Goal: Book appointment/travel/reservation

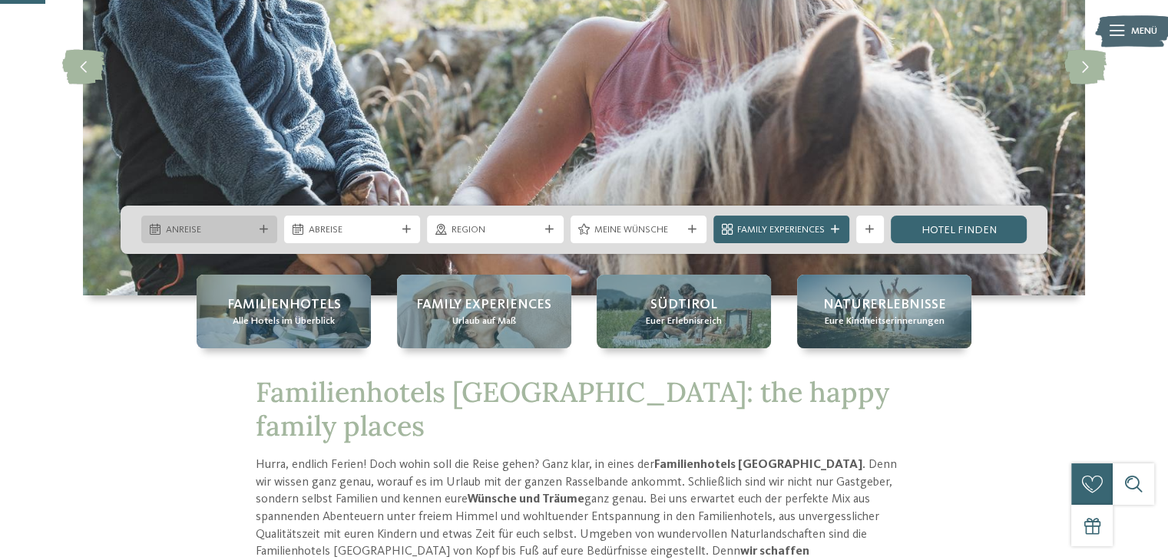
click at [231, 227] on span "Anreise" at bounding box center [210, 230] width 88 height 14
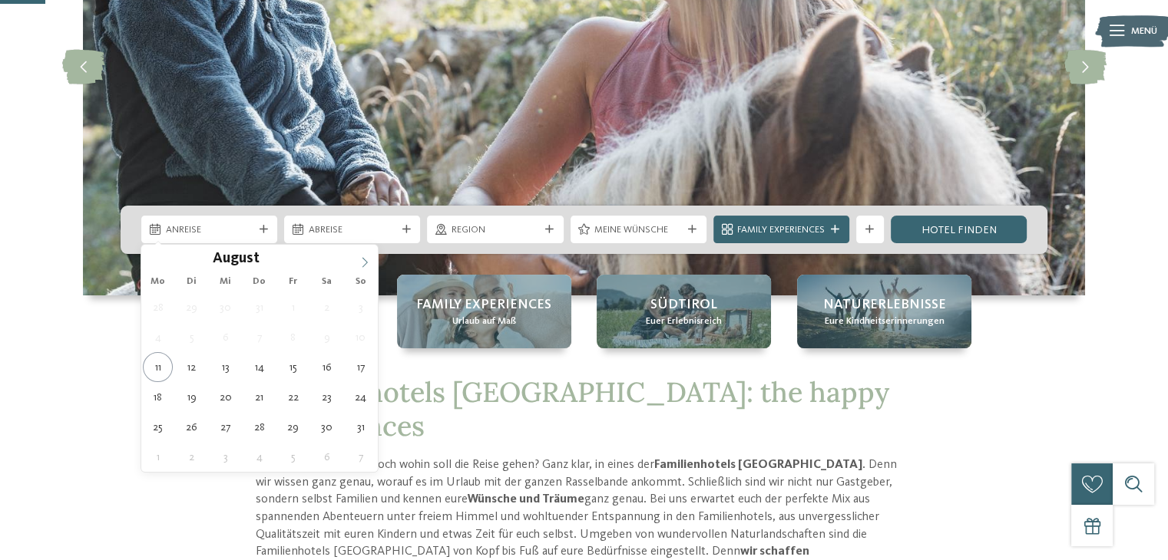
click at [363, 264] on icon at bounding box center [364, 262] width 11 height 11
click at [363, 263] on icon at bounding box center [364, 262] width 11 height 11
type div "[DATE]"
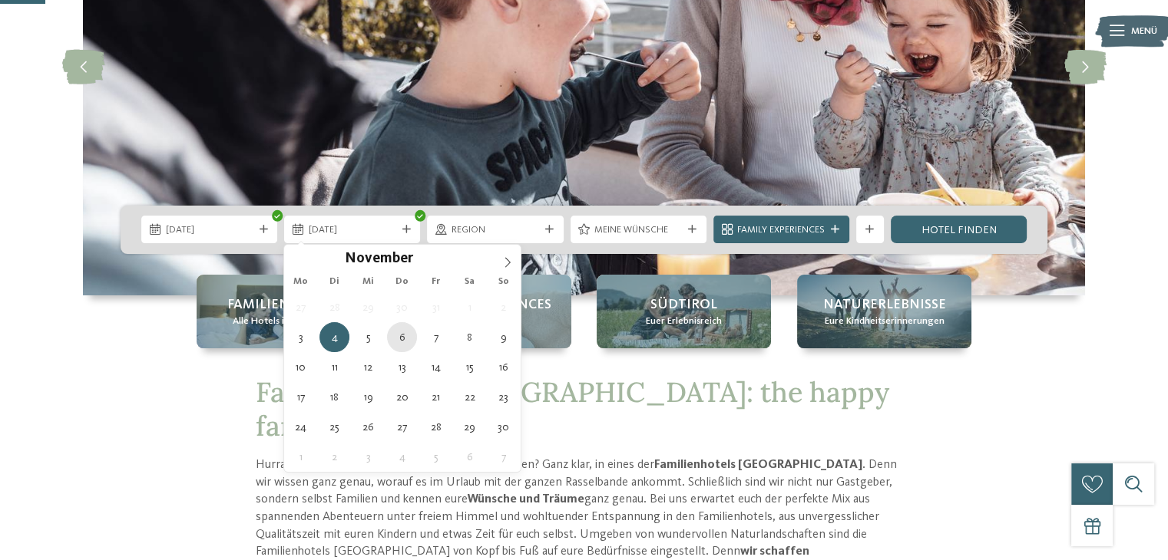
type div "[DATE]"
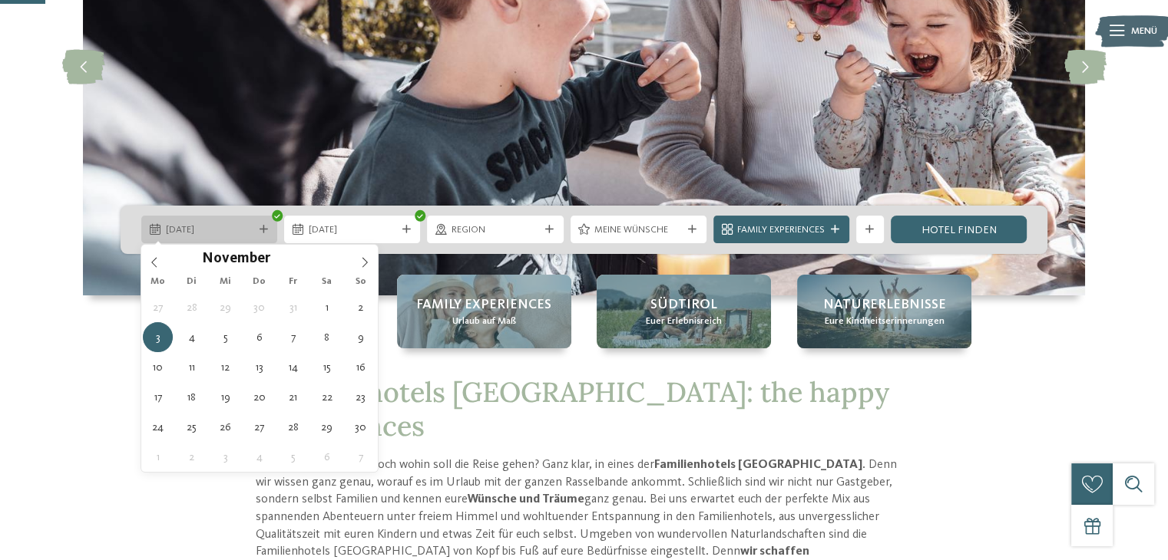
click at [226, 223] on div "[DATE]" at bounding box center [209, 230] width 94 height 15
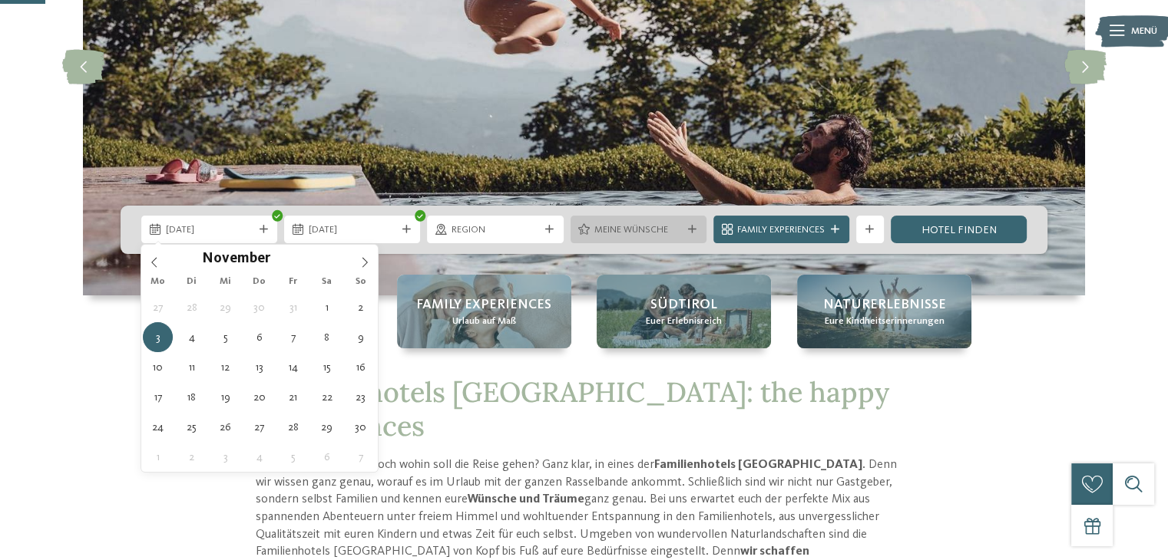
click at [626, 236] on span "Meine Wünsche" at bounding box center [638, 230] width 88 height 14
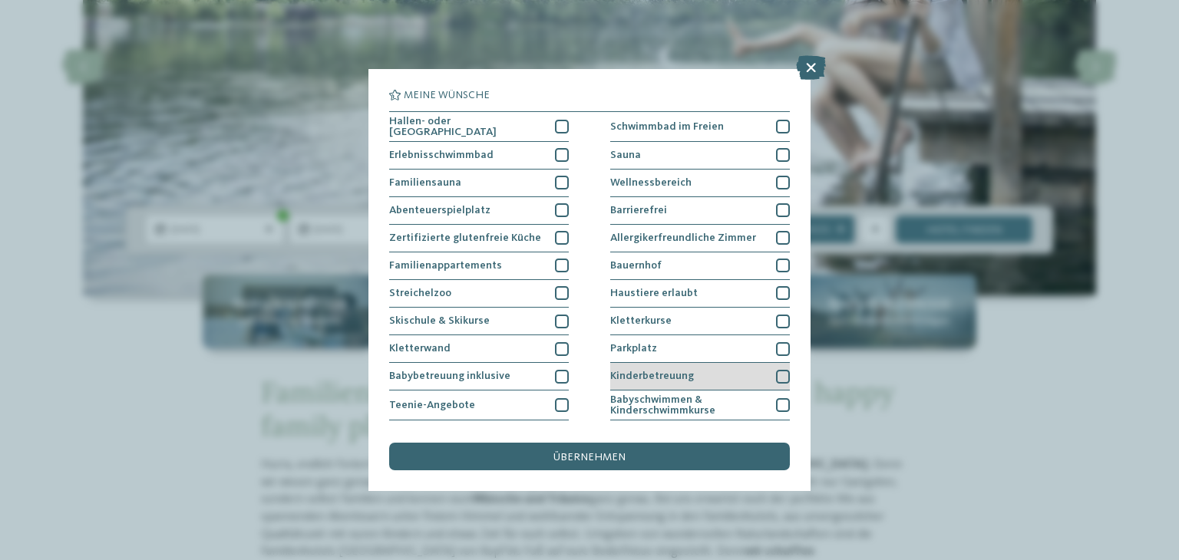
click at [779, 375] on div at bounding box center [783, 377] width 14 height 14
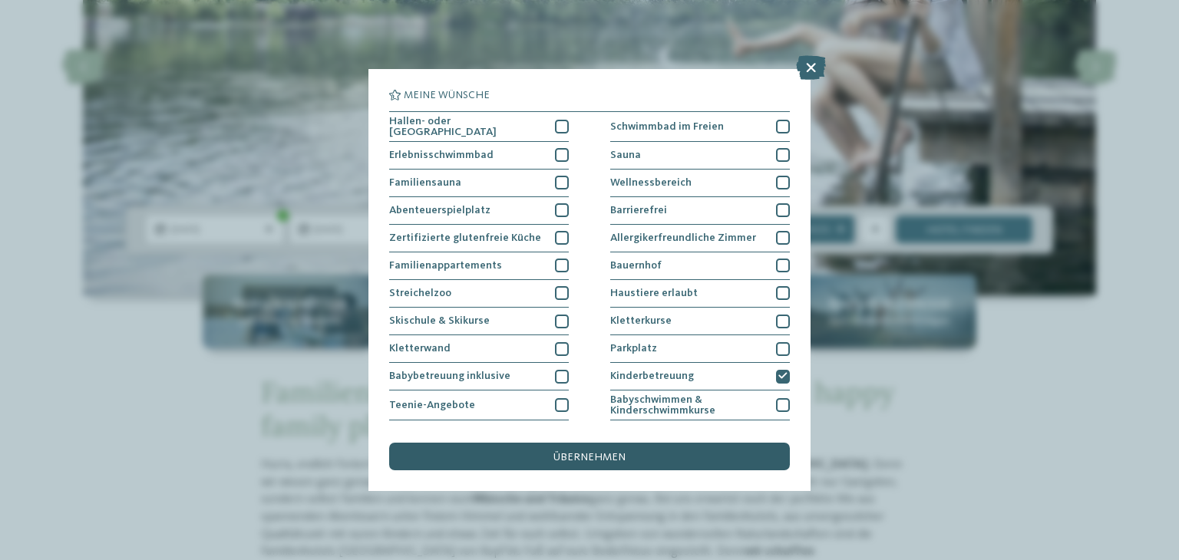
click at [738, 451] on div "übernehmen" at bounding box center [589, 457] width 401 height 28
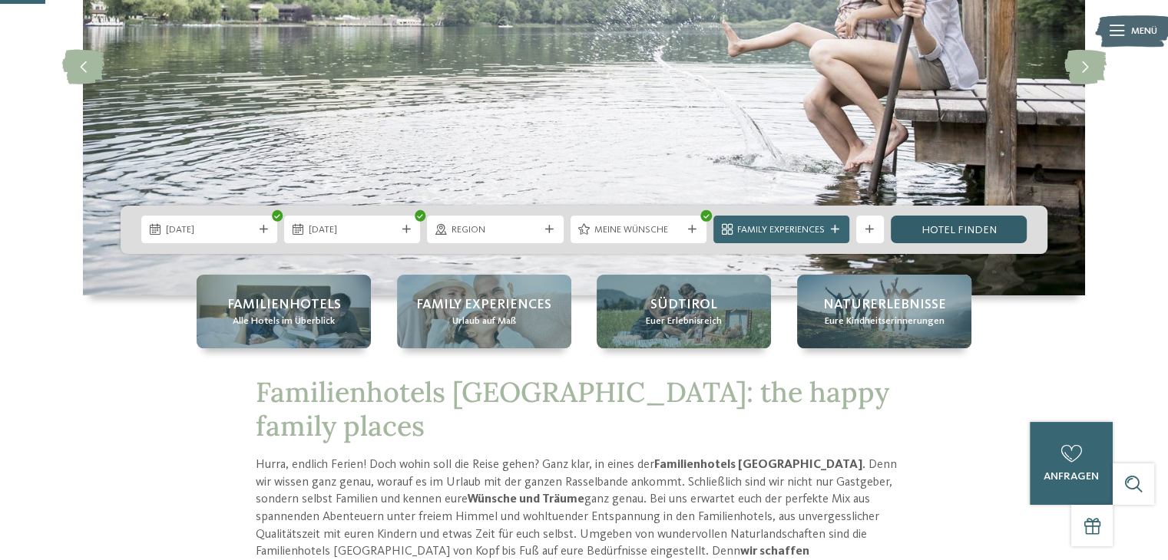
click at [978, 237] on link "Hotel finden" at bounding box center [959, 230] width 136 height 28
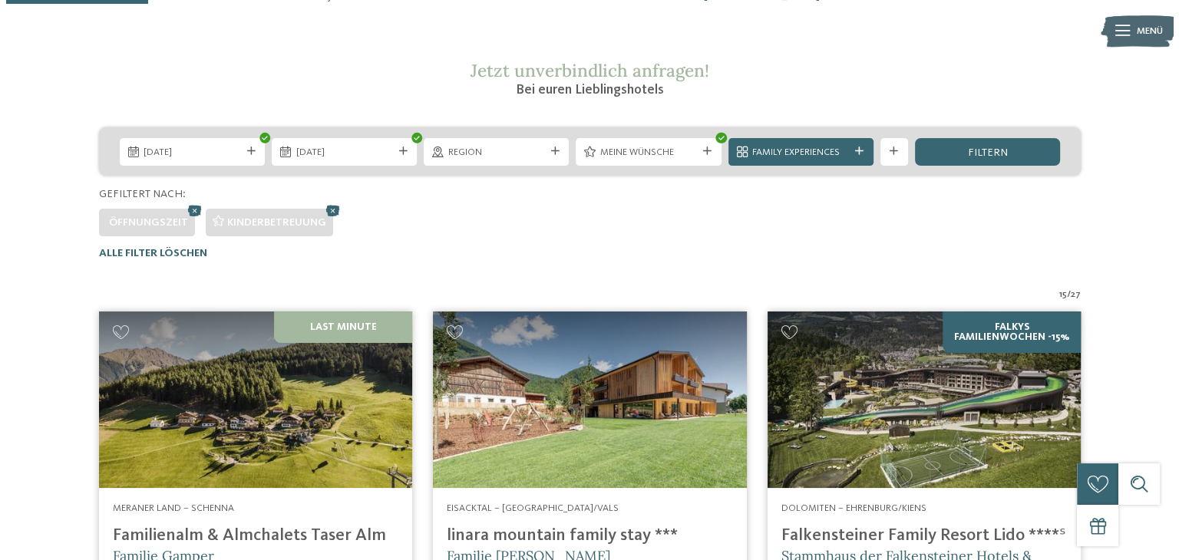
scroll to position [214, 0]
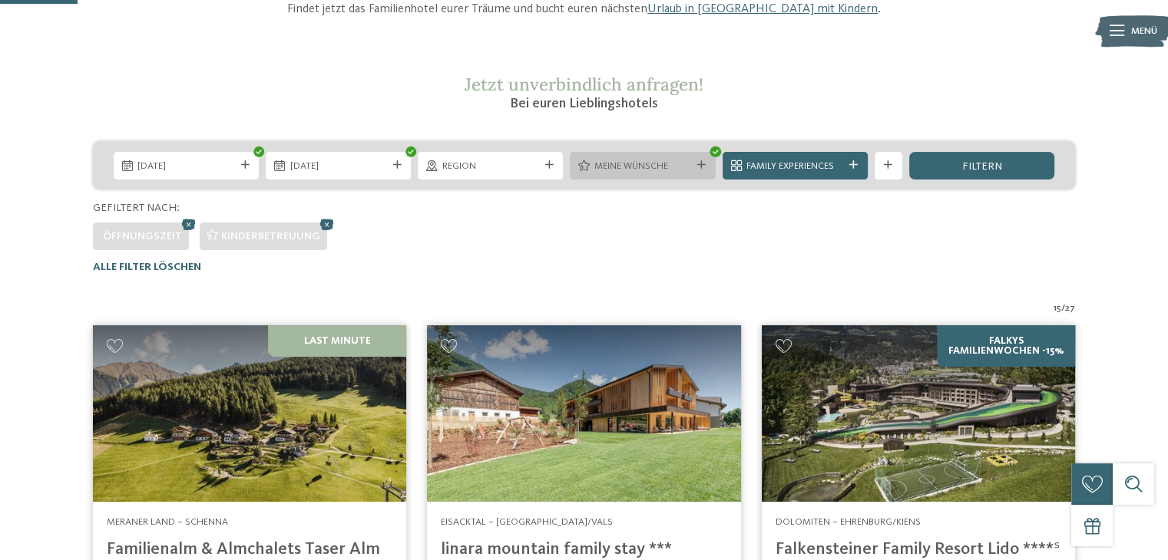
click at [635, 163] on span "Meine Wünsche" at bounding box center [642, 167] width 97 height 14
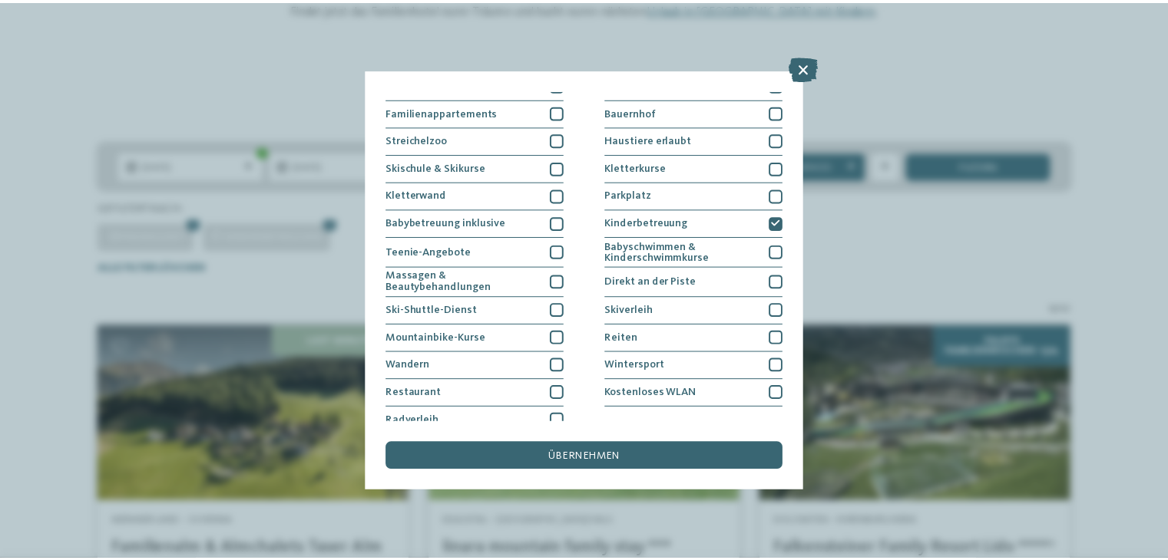
scroll to position [164, 0]
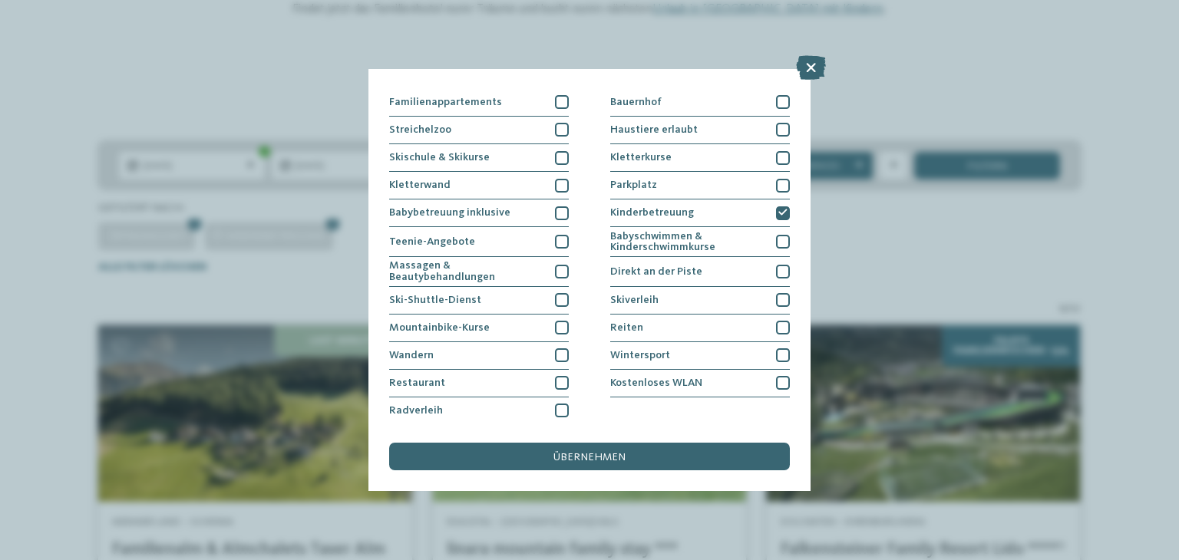
click at [0, 362] on div "Meine Wünsche Hallen- oder Schleusenbad Schwimmbad im Freien" at bounding box center [589, 280] width 1179 height 560
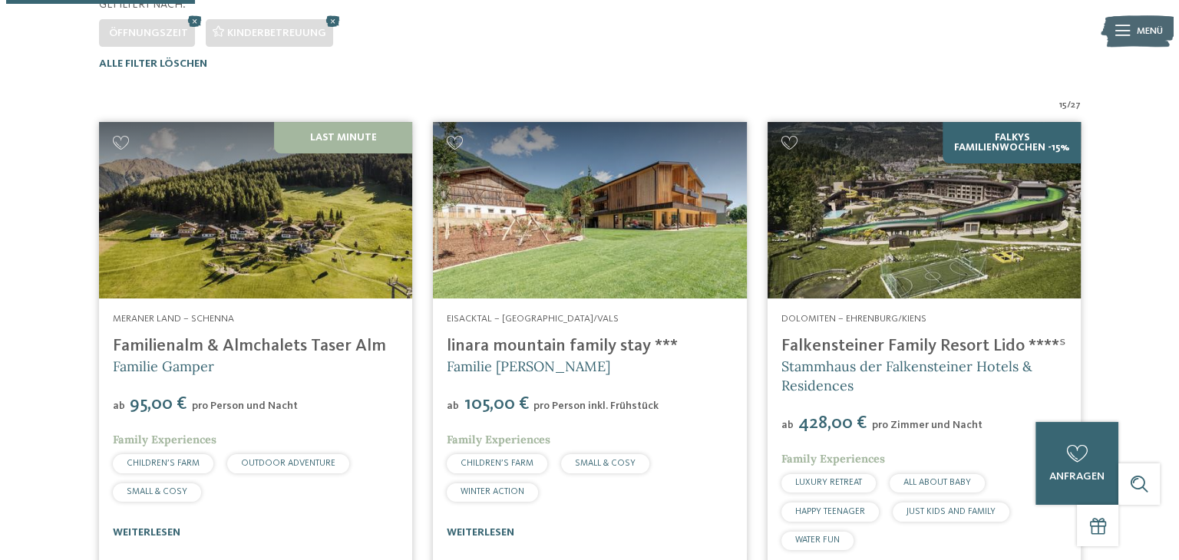
scroll to position [61, 0]
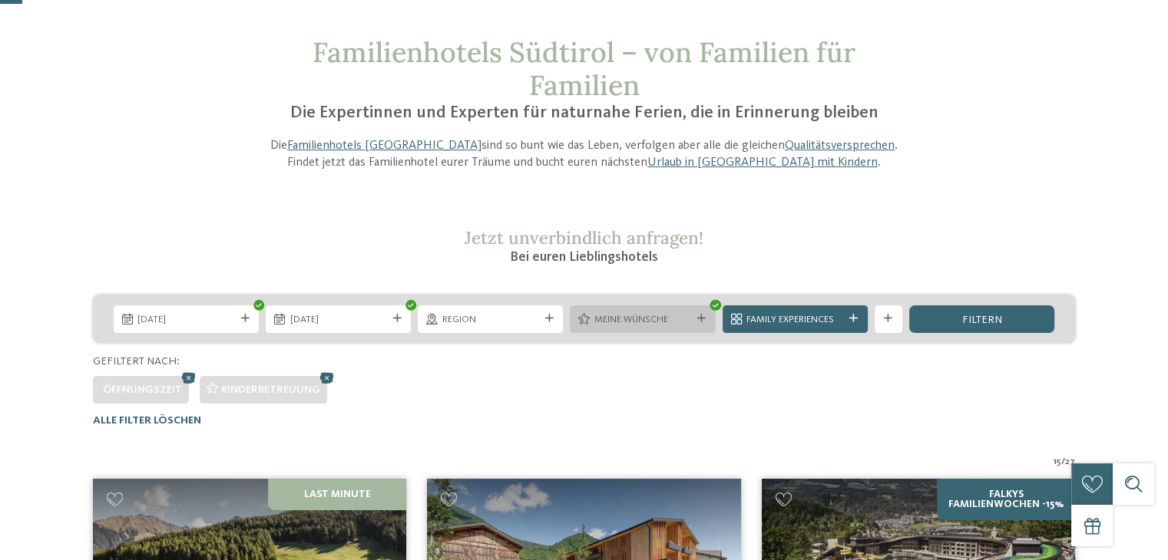
click at [613, 320] on span "Meine Wünsche" at bounding box center [642, 320] width 97 height 14
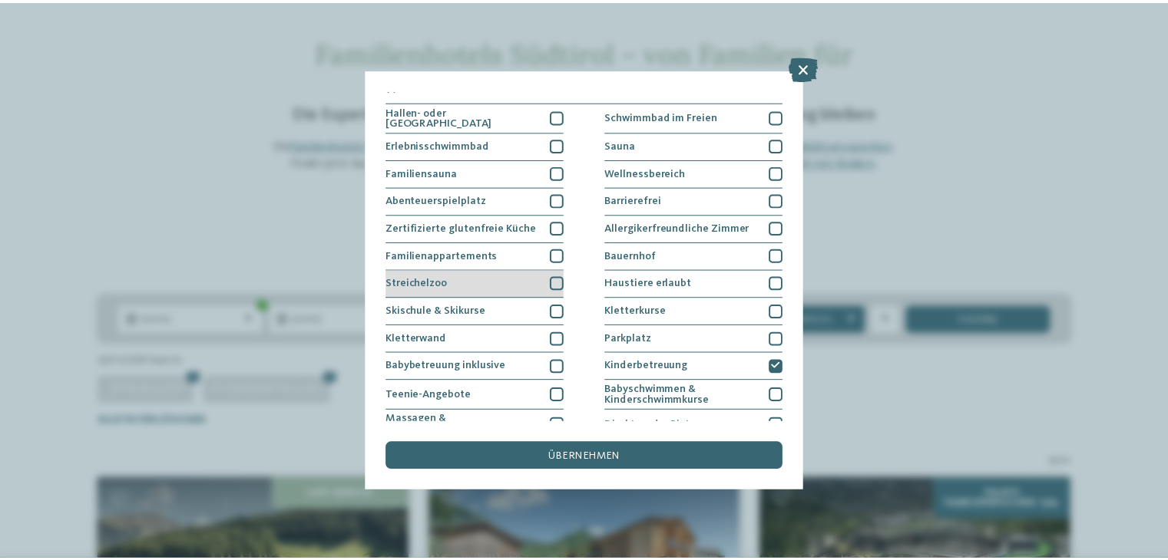
scroll to position [0, 0]
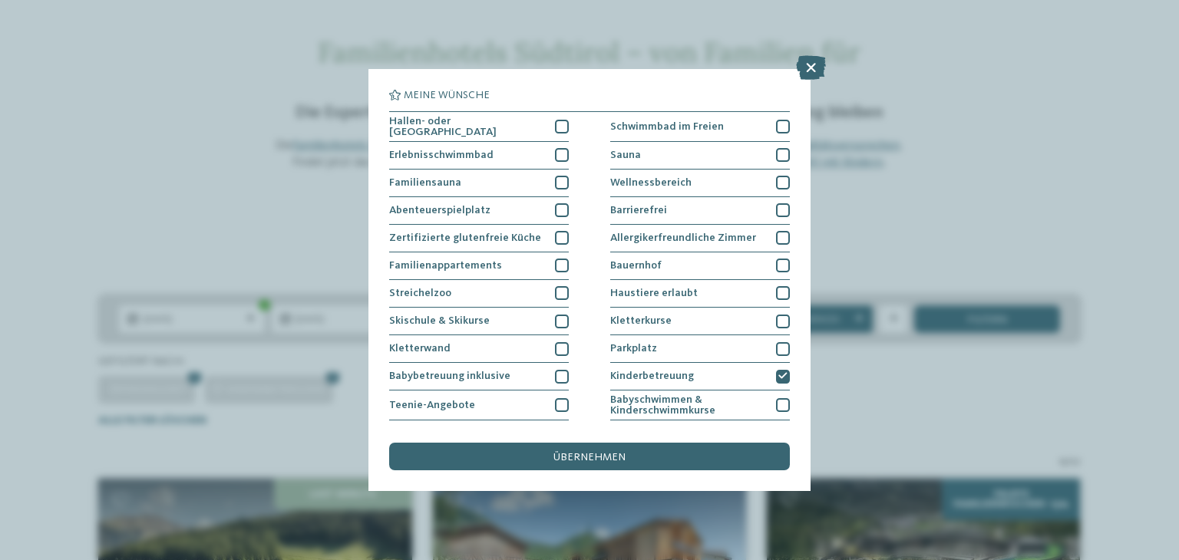
click at [0, 238] on div "Meine Wünsche Hallen- oder Schleusenbad Schwimmbad im Freien" at bounding box center [589, 280] width 1179 height 560
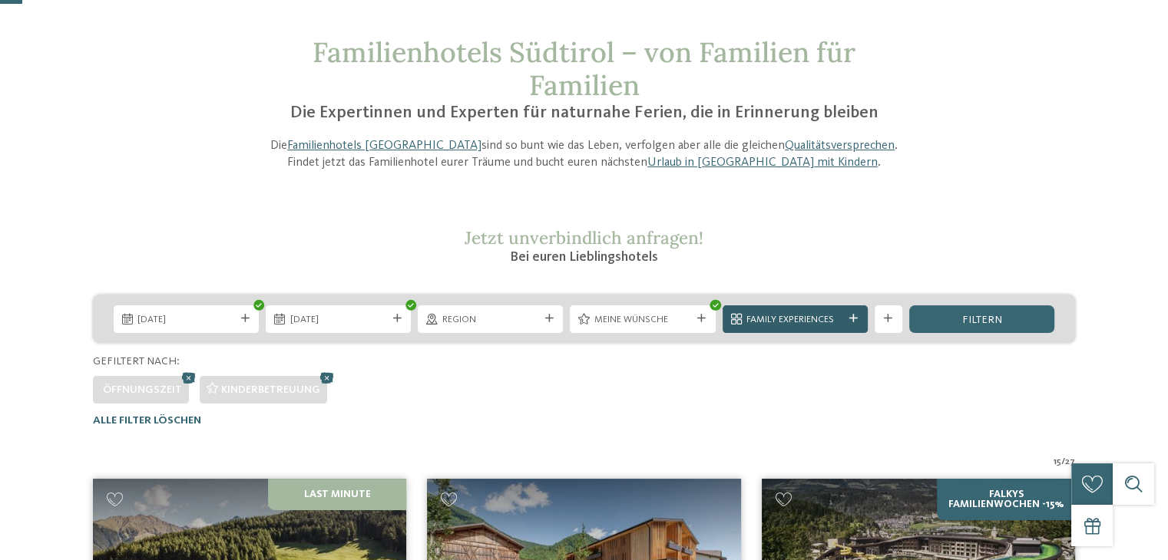
click at [851, 325] on div "Family Experiences" at bounding box center [794, 320] width 145 height 28
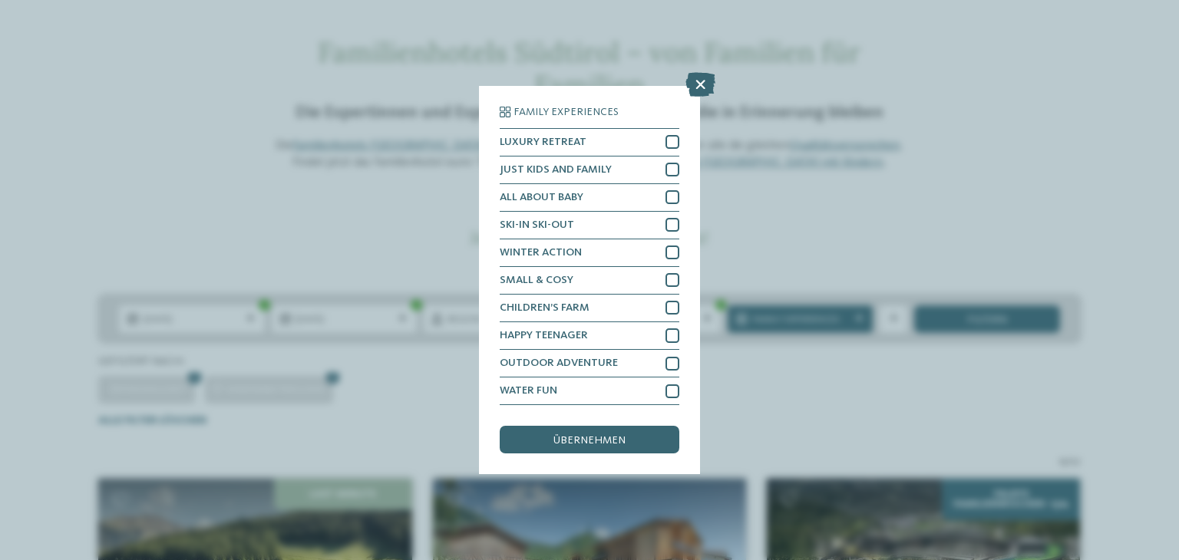
click at [781, 391] on div "Family Experiences LUXURY RETREAT JUST KIDS AND FAMILY" at bounding box center [589, 280] width 1179 height 560
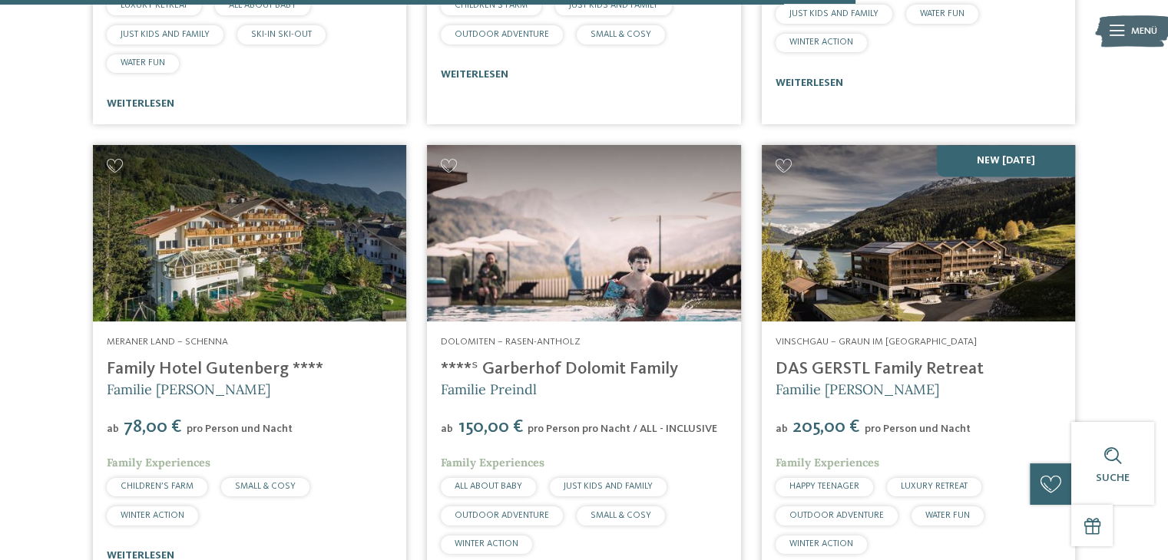
scroll to position [2364, 0]
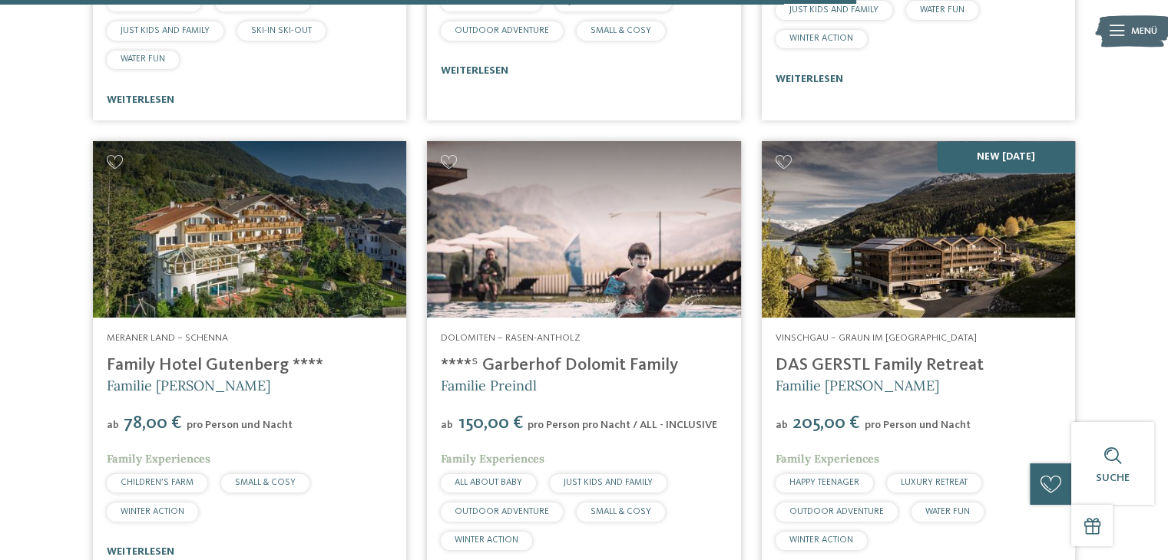
click at [881, 259] on img at bounding box center [918, 229] width 313 height 177
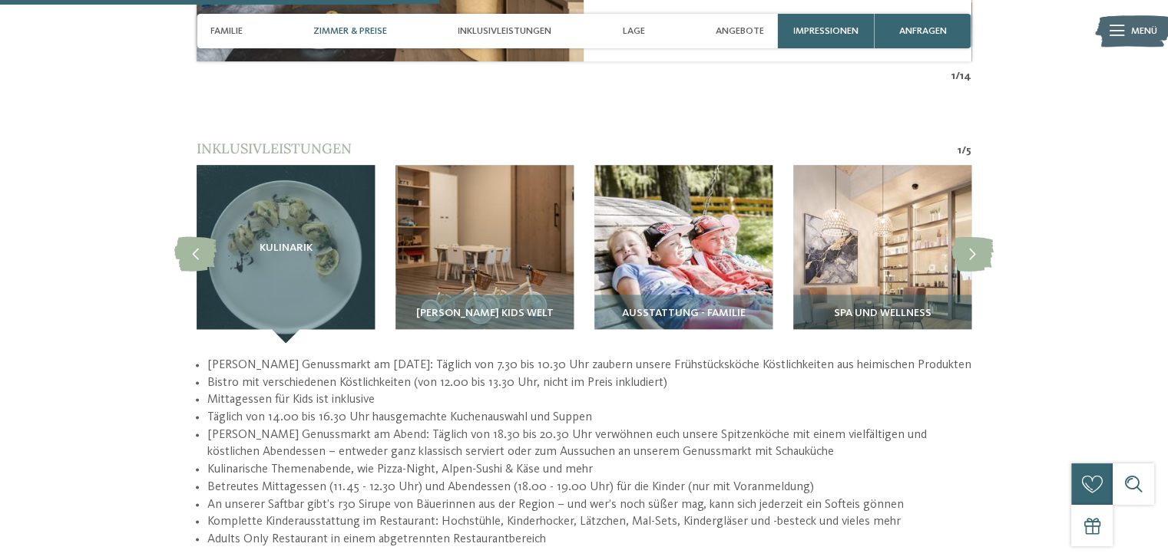
scroll to position [1919, 0]
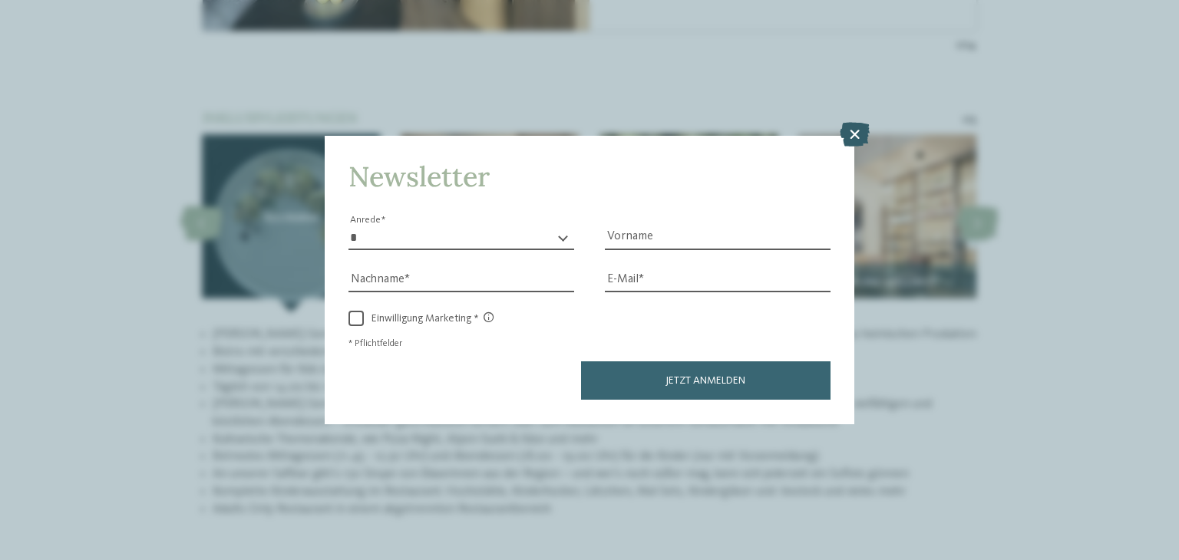
click at [859, 133] on icon at bounding box center [855, 135] width 30 height 25
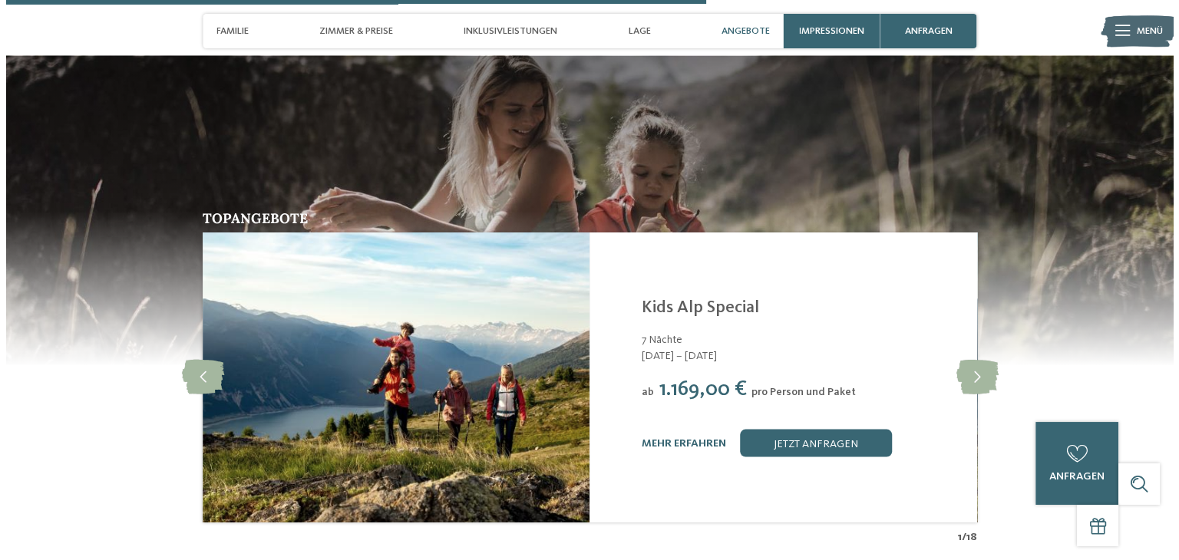
scroll to position [2840, 0]
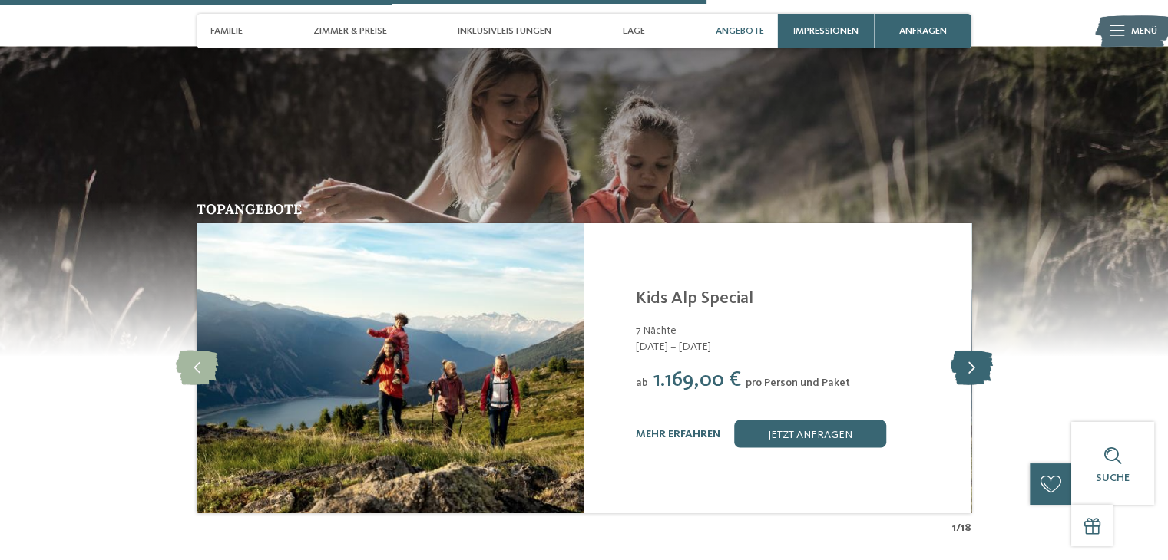
click at [989, 351] on icon at bounding box center [971, 368] width 42 height 35
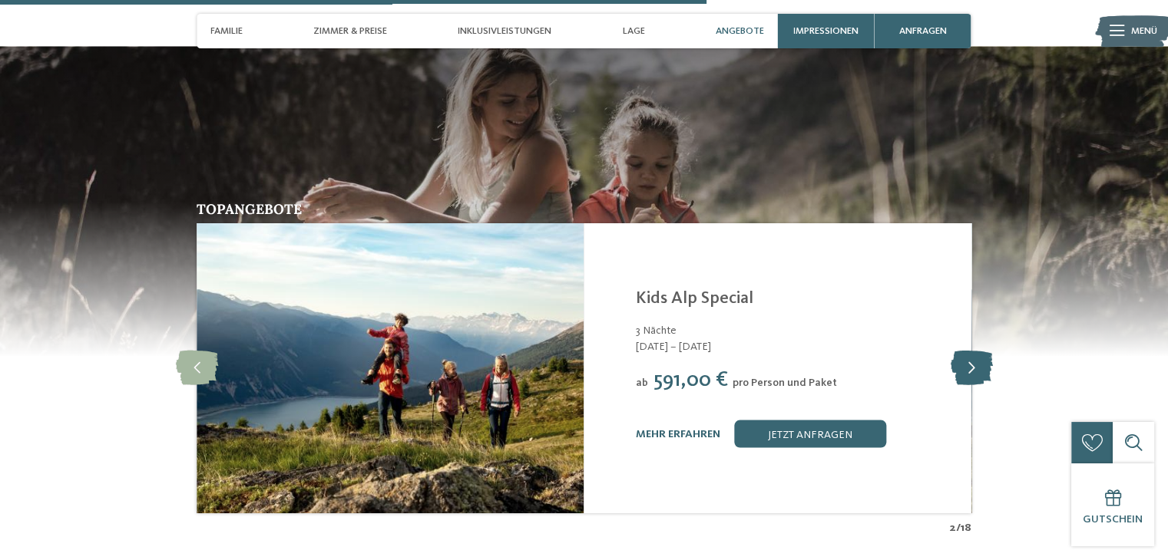
click at [985, 351] on icon at bounding box center [971, 368] width 42 height 35
click at [673, 428] on link "mehr erfahren" at bounding box center [678, 433] width 84 height 11
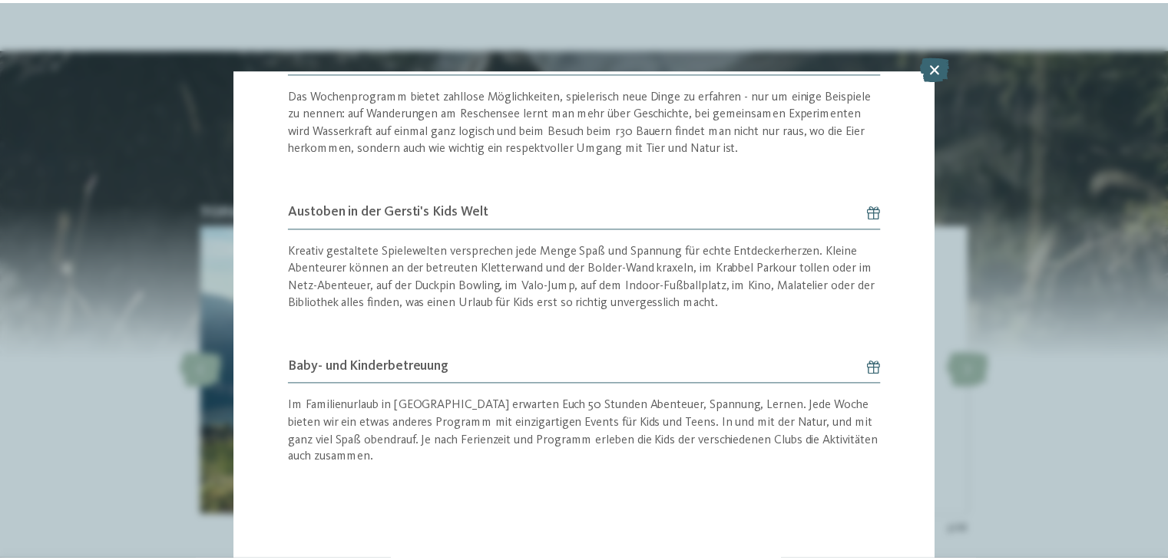
scroll to position [998, 0]
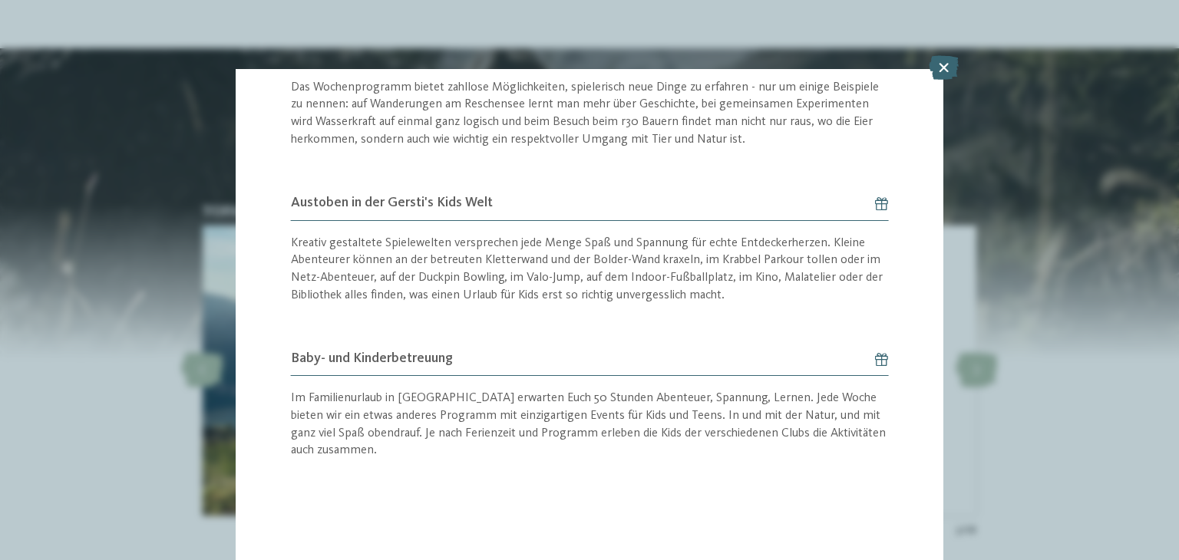
click at [94, 345] on div "Angebot 2 / 18 2" at bounding box center [589, 280] width 1179 height 560
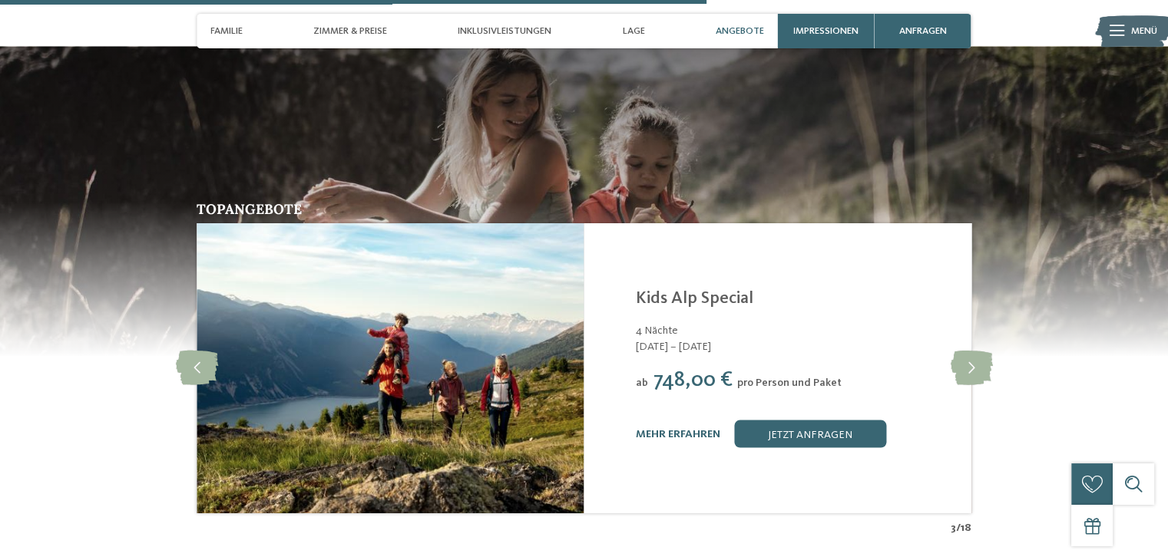
click at [743, 22] on div "Angebote" at bounding box center [740, 31] width 62 height 35
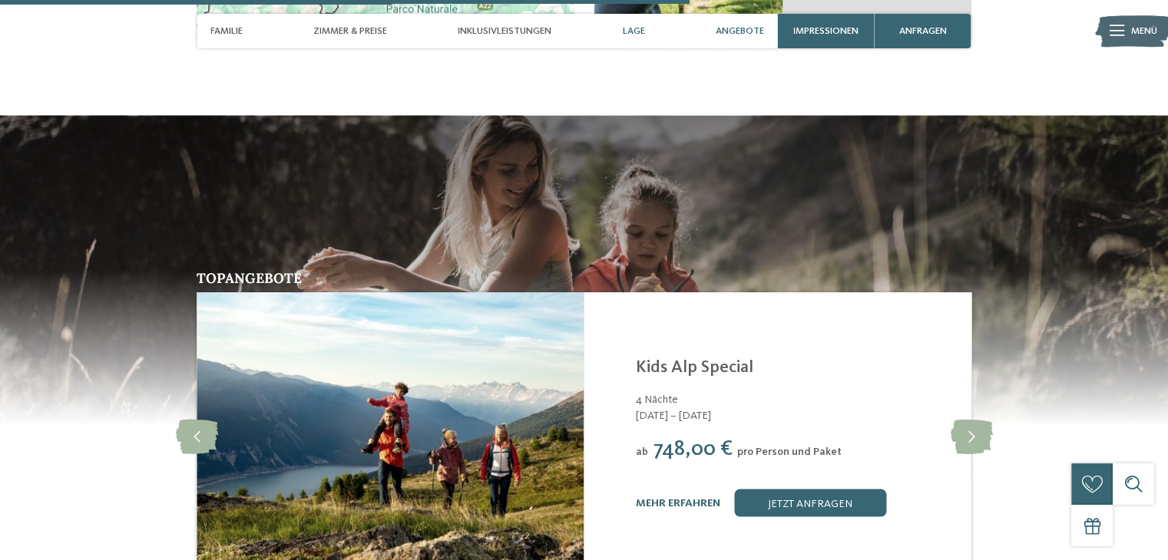
scroll to position [2770, 0]
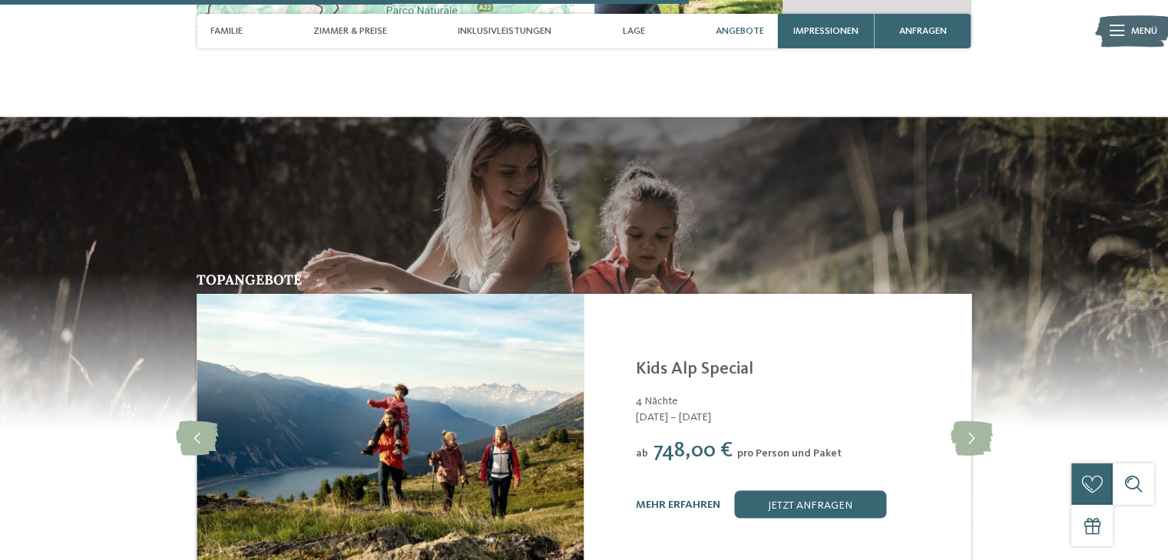
click at [736, 31] on span "Angebote" at bounding box center [739, 31] width 48 height 12
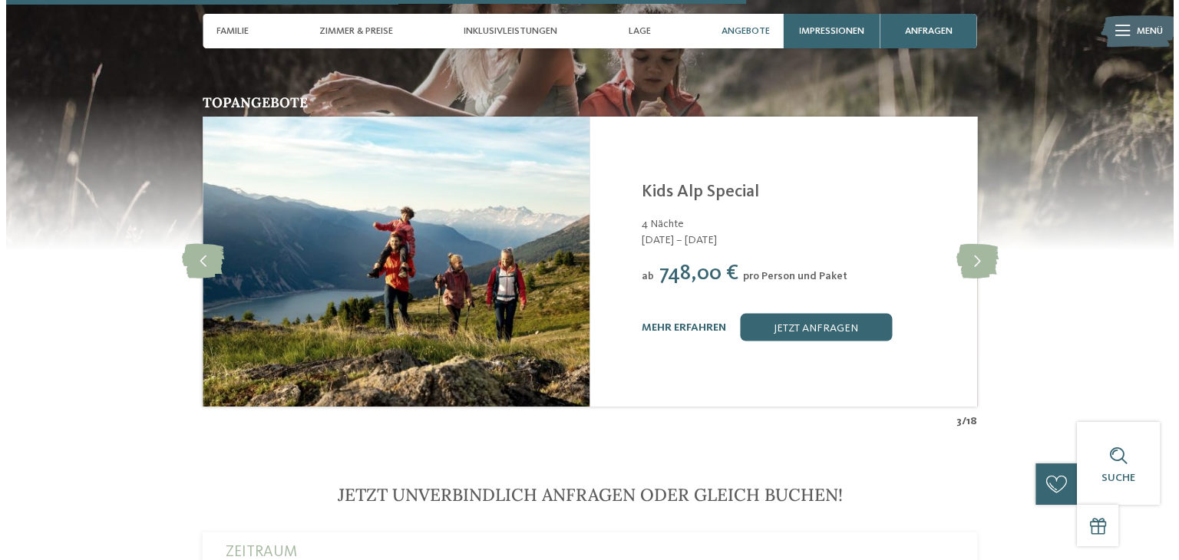
scroll to position [2923, 0]
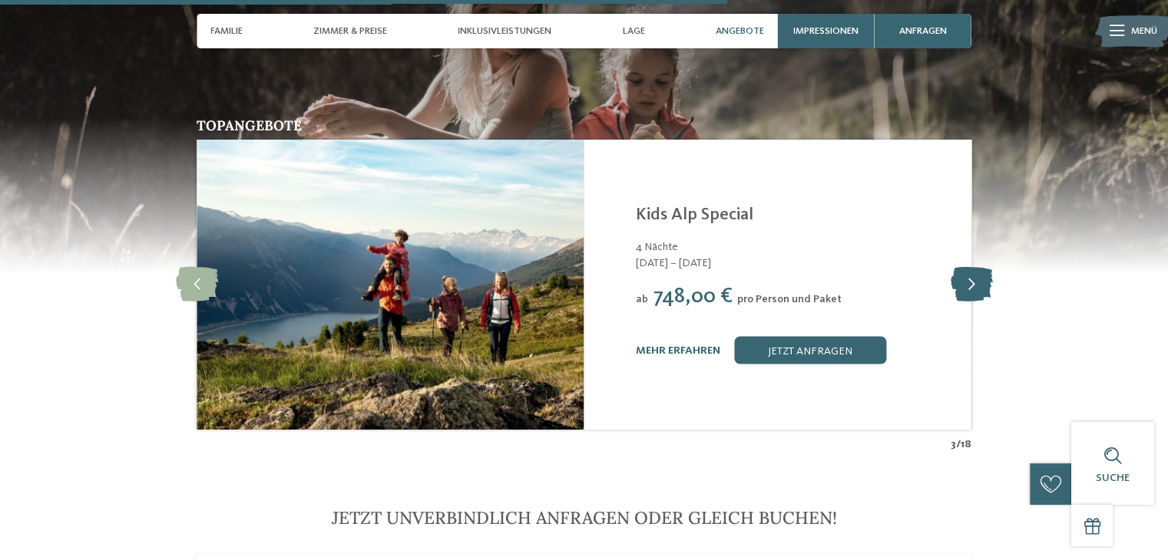
click at [973, 268] on icon at bounding box center [971, 285] width 42 height 35
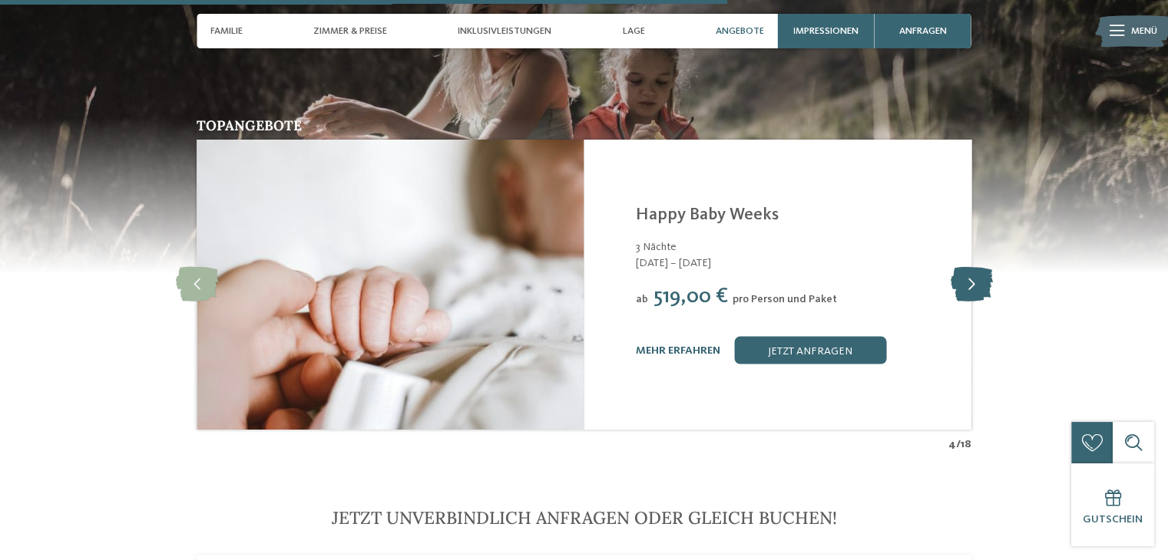
click at [965, 268] on icon at bounding box center [971, 285] width 42 height 35
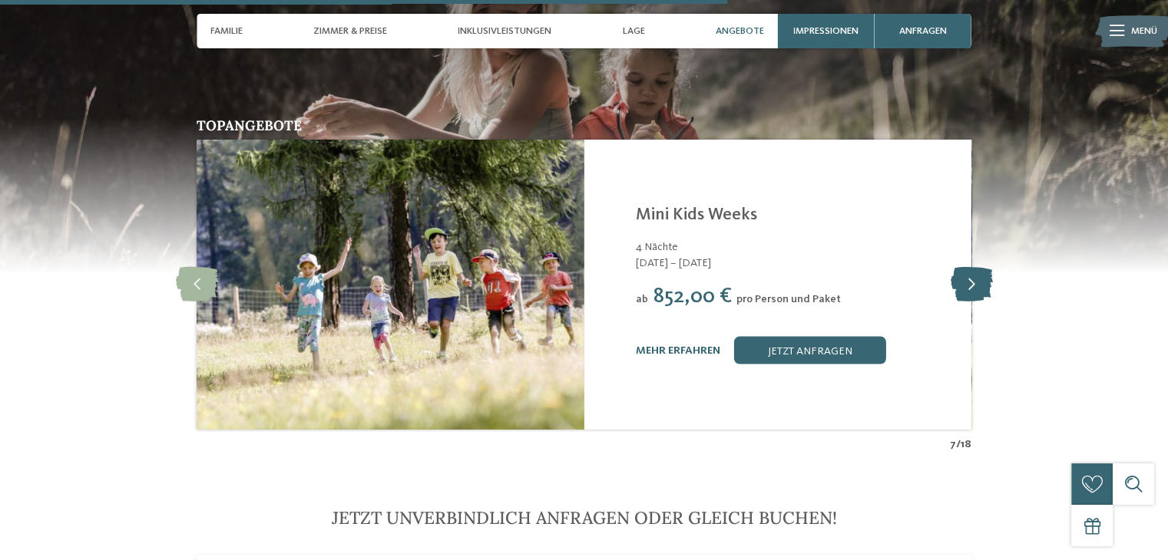
click at [965, 268] on icon at bounding box center [971, 285] width 42 height 35
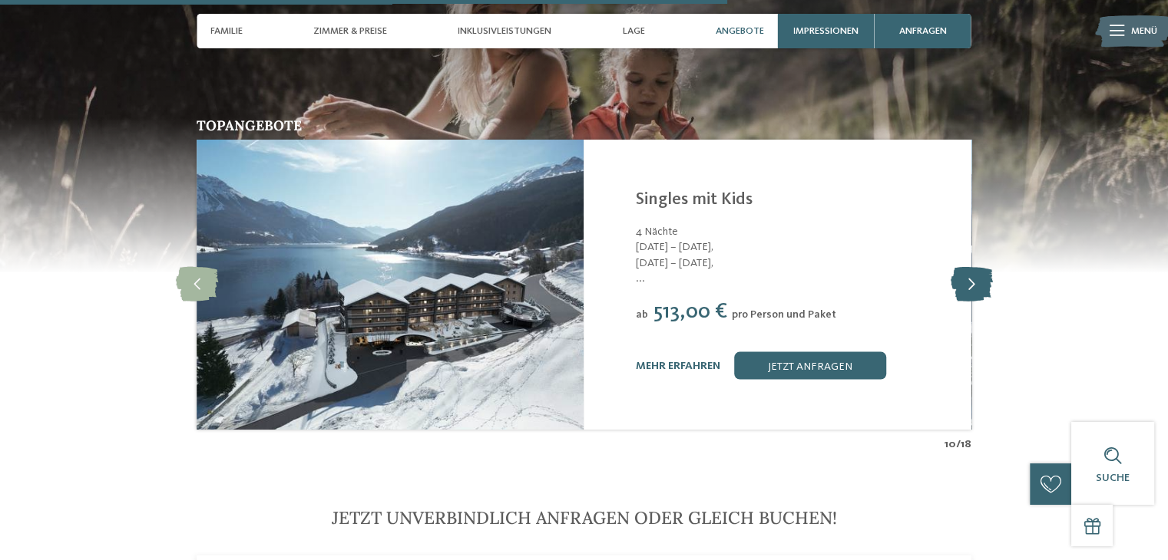
click at [965, 268] on icon at bounding box center [971, 285] width 42 height 35
click at [218, 259] on img at bounding box center [390, 285] width 387 height 290
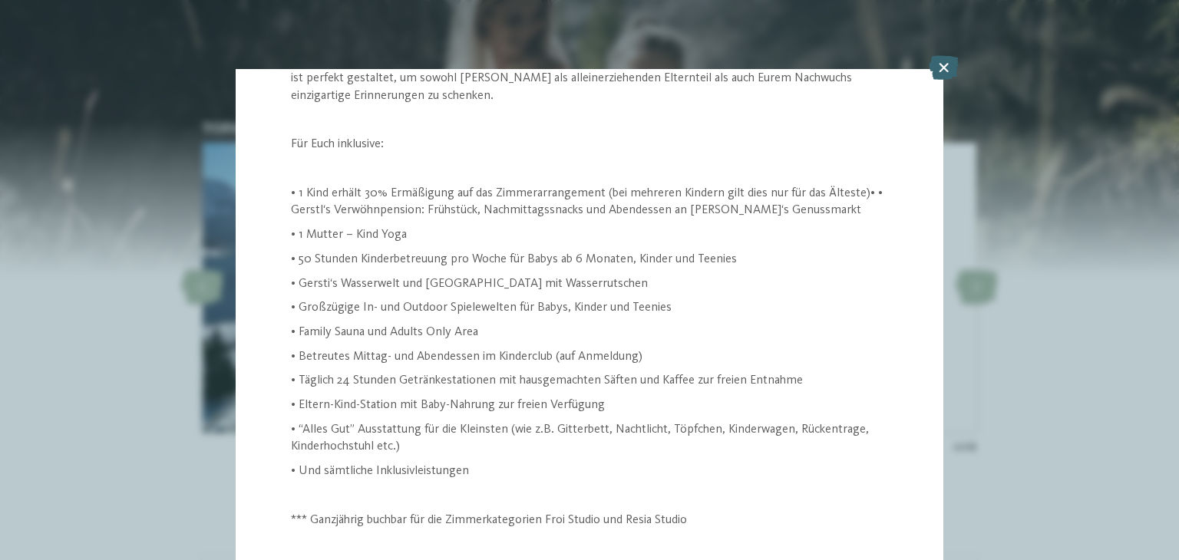
scroll to position [300, 0]
click at [937, 68] on icon at bounding box center [944, 67] width 30 height 25
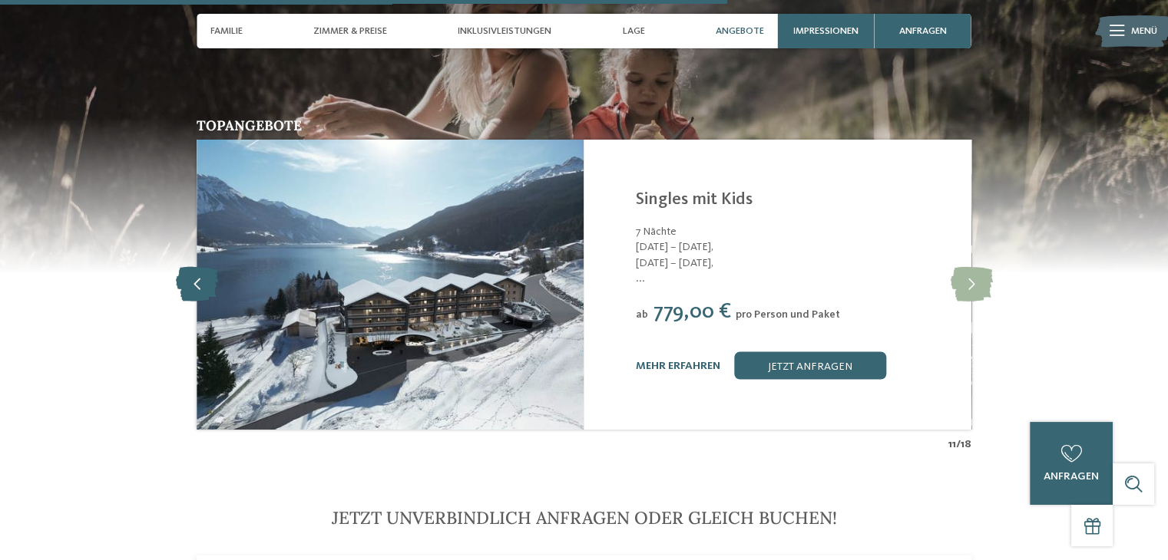
click at [198, 268] on icon at bounding box center [197, 285] width 42 height 35
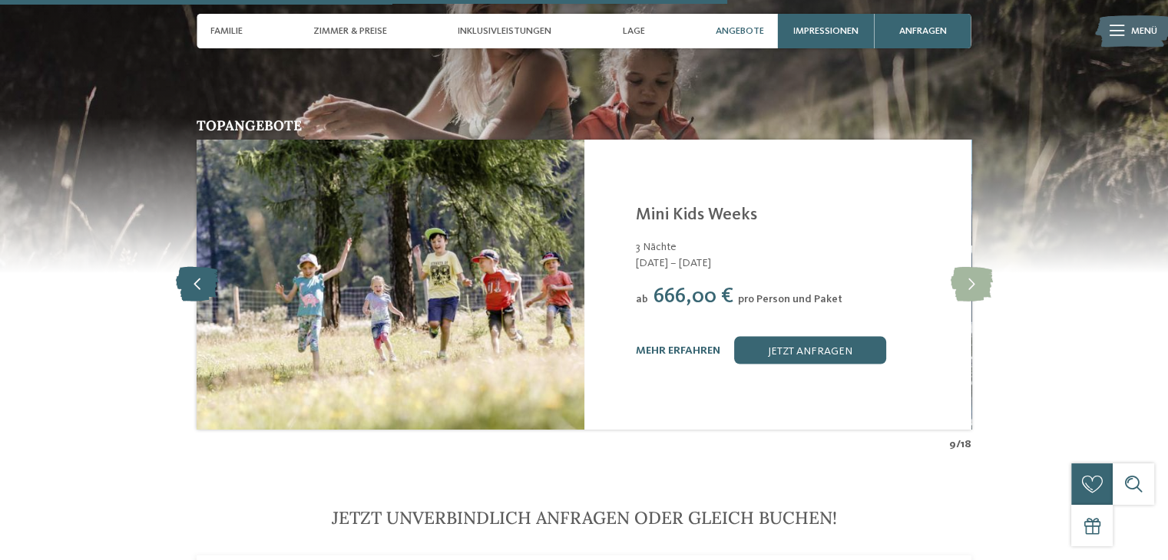
click at [198, 268] on icon at bounding box center [197, 285] width 42 height 35
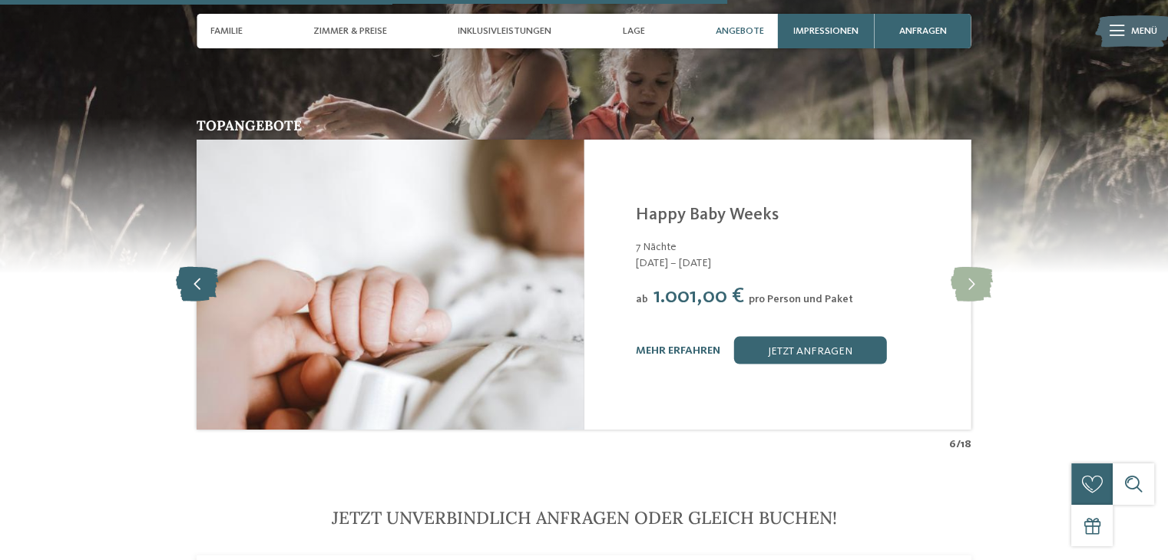
click at [198, 268] on icon at bounding box center [197, 285] width 42 height 35
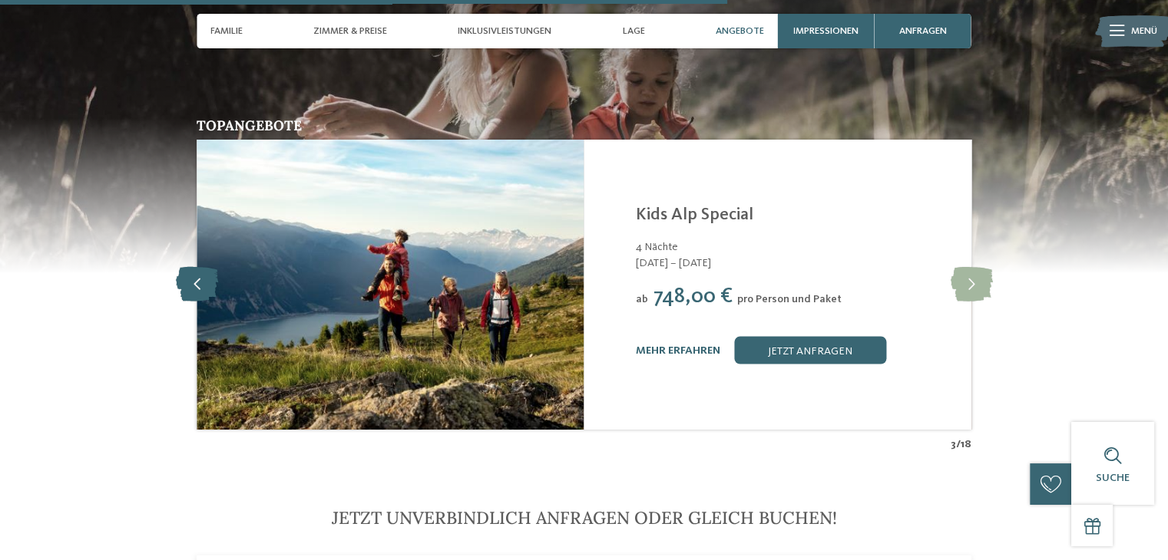
click at [198, 268] on icon at bounding box center [197, 285] width 42 height 35
click at [709, 345] on link "mehr erfahren" at bounding box center [678, 350] width 84 height 11
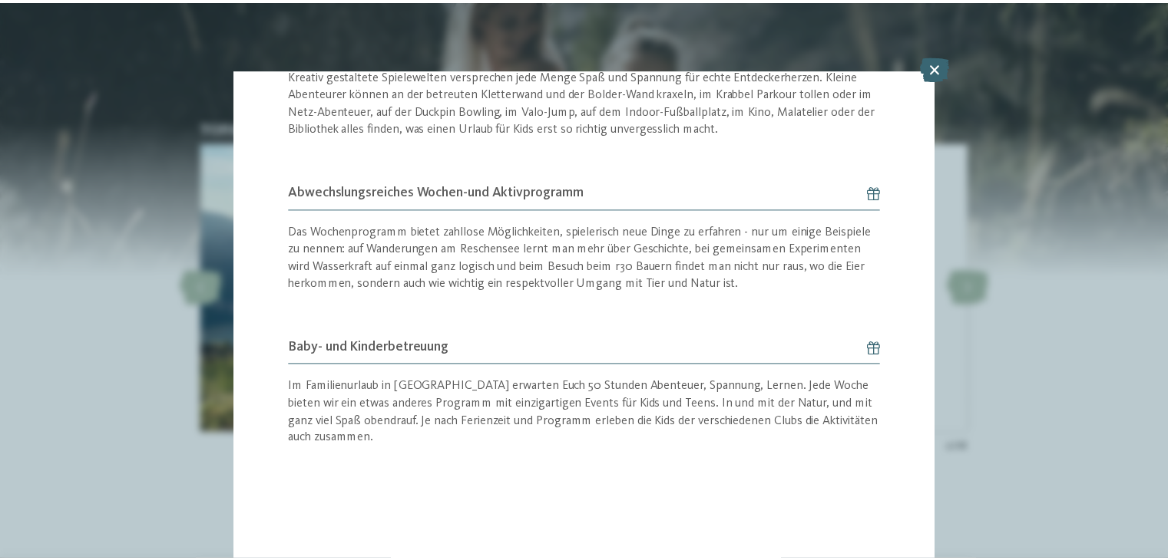
scroll to position [1015, 0]
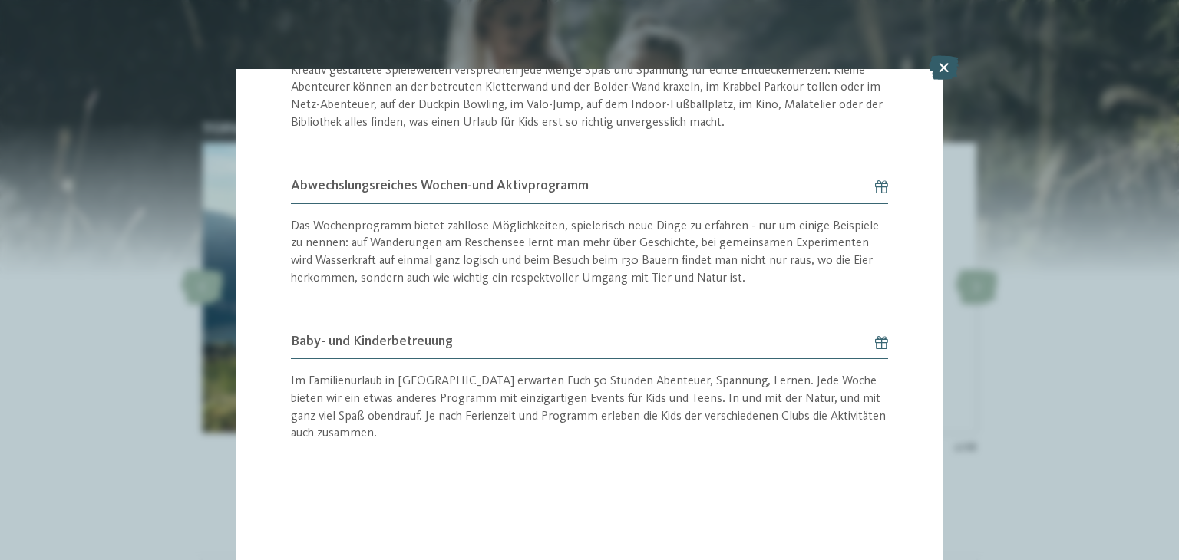
click at [943, 73] on icon at bounding box center [944, 67] width 30 height 25
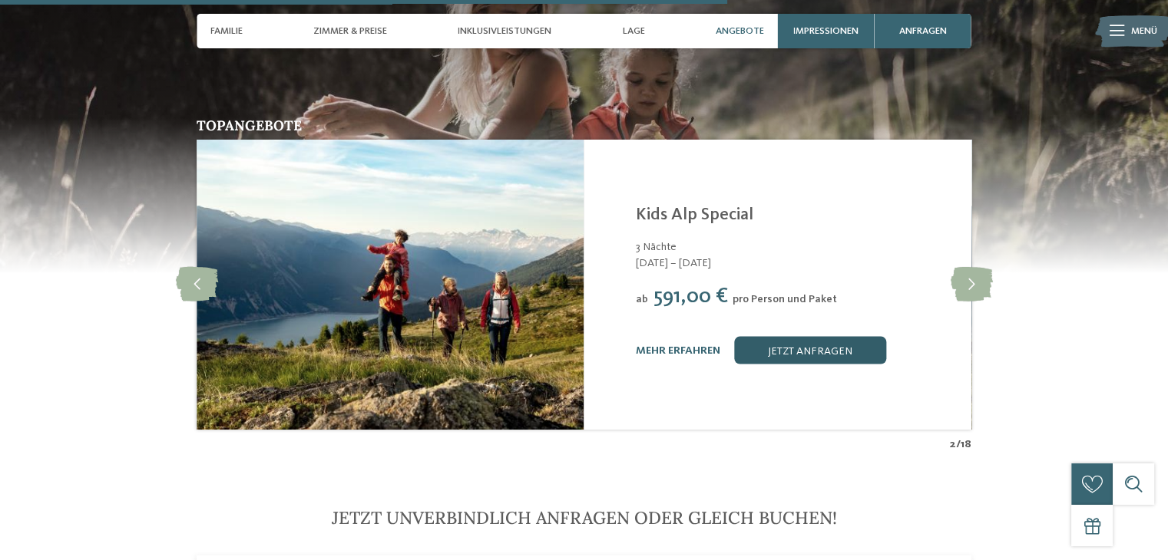
click at [805, 337] on link "jetzt anfragen" at bounding box center [810, 351] width 152 height 28
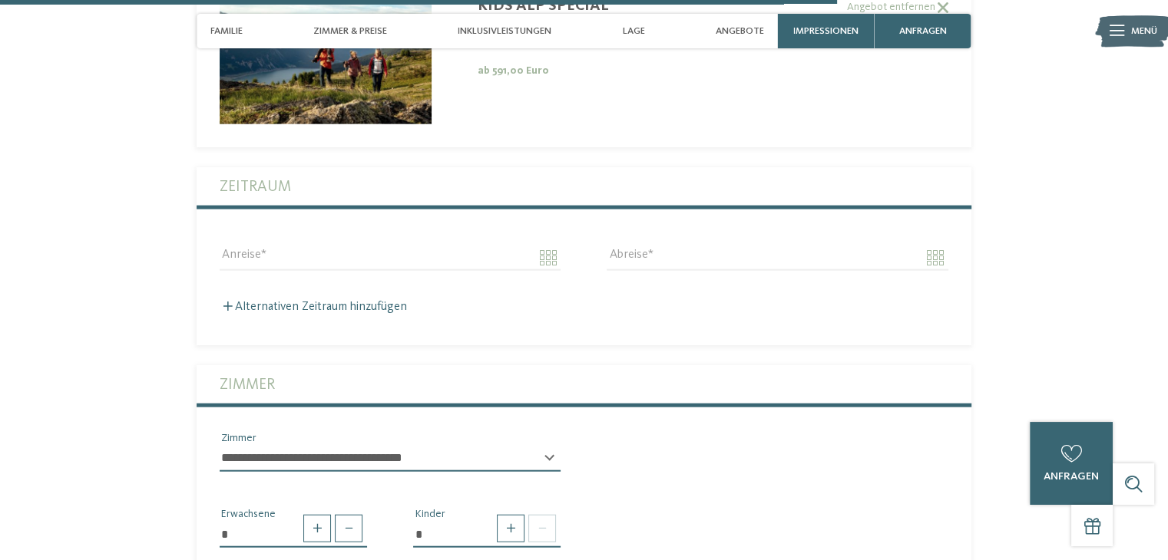
scroll to position [3518, 0]
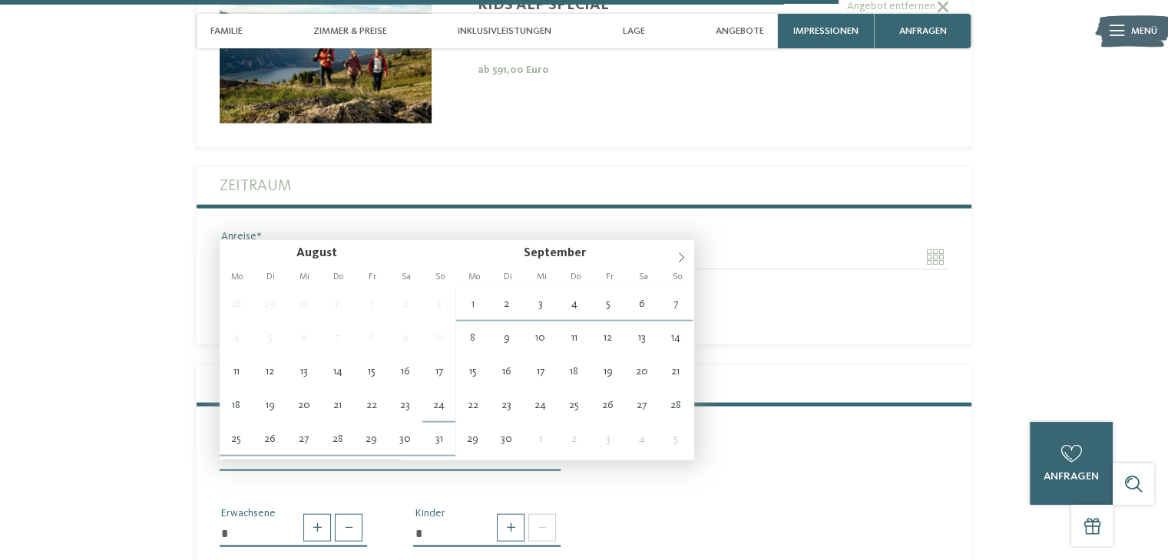
click at [306, 244] on input "Anreise" at bounding box center [390, 257] width 341 height 26
click at [686, 256] on icon at bounding box center [681, 258] width 11 height 11
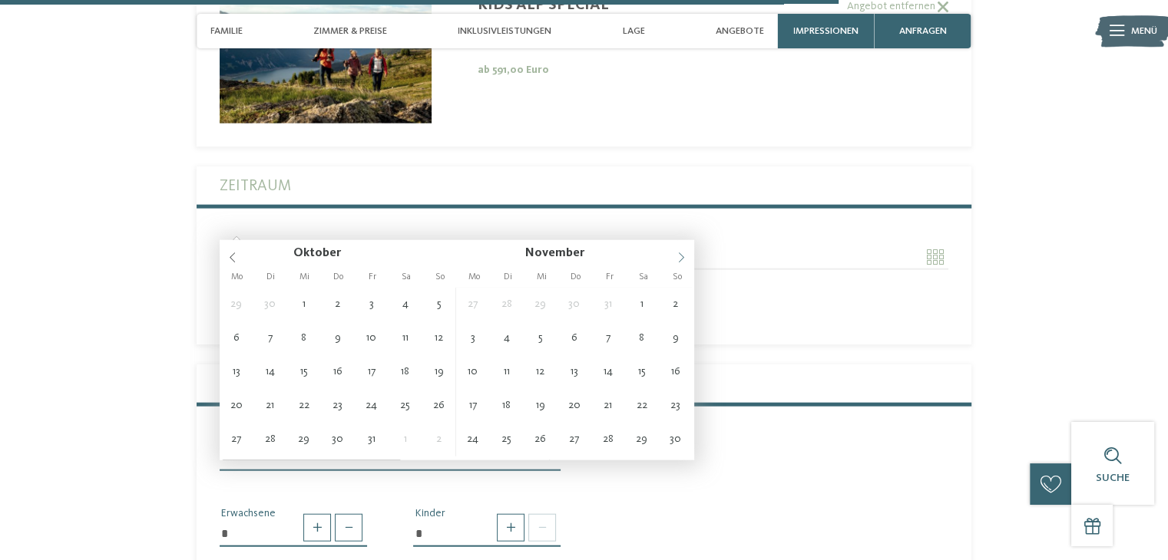
click at [676, 250] on span at bounding box center [681, 253] width 26 height 26
type input "**********"
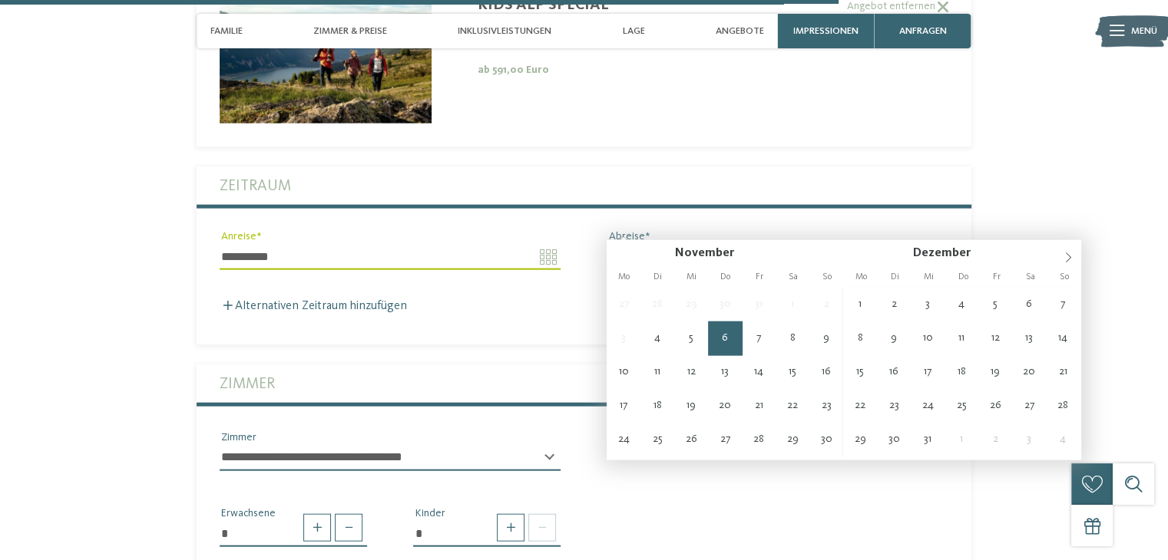
type input "**********"
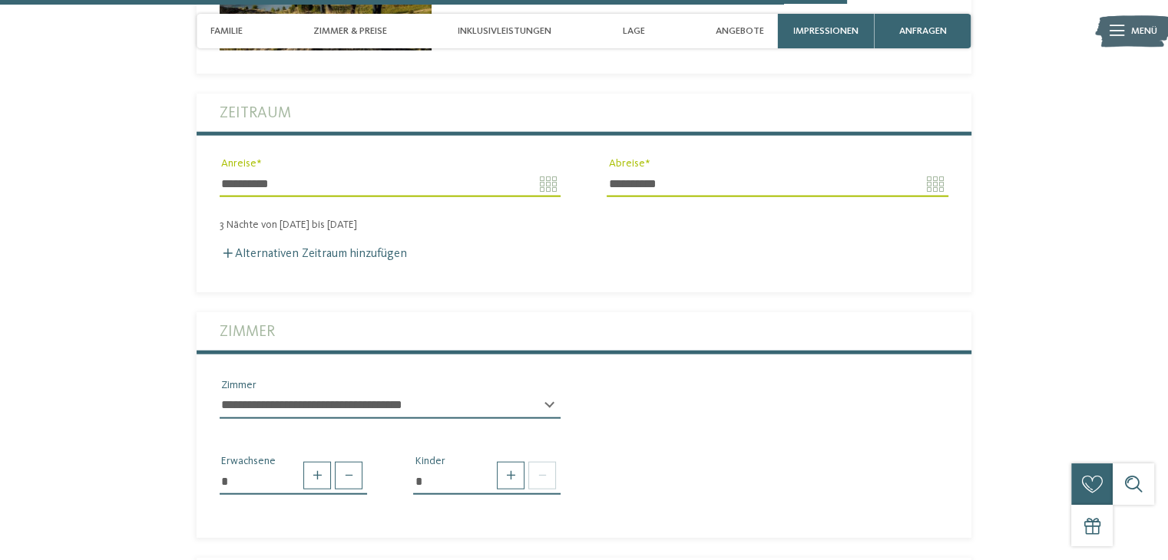
scroll to position [3594, 0]
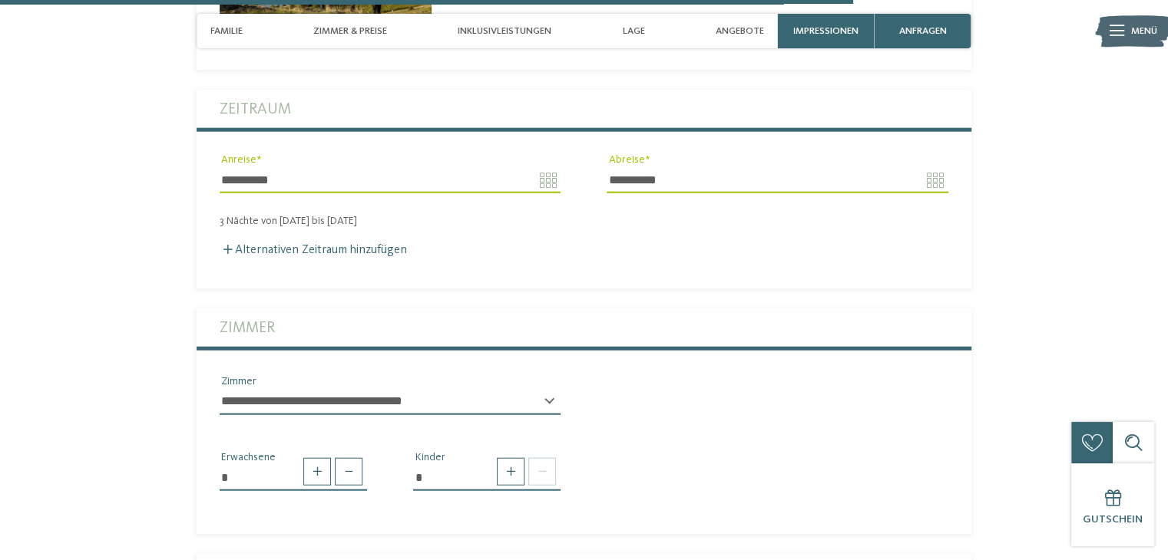
click at [401, 389] on select "**********" at bounding box center [390, 402] width 341 height 26
click at [345, 458] on span at bounding box center [349, 472] width 28 height 28
click at [298, 465] on input "*" at bounding box center [293, 478] width 147 height 26
click at [319, 458] on span at bounding box center [317, 472] width 28 height 28
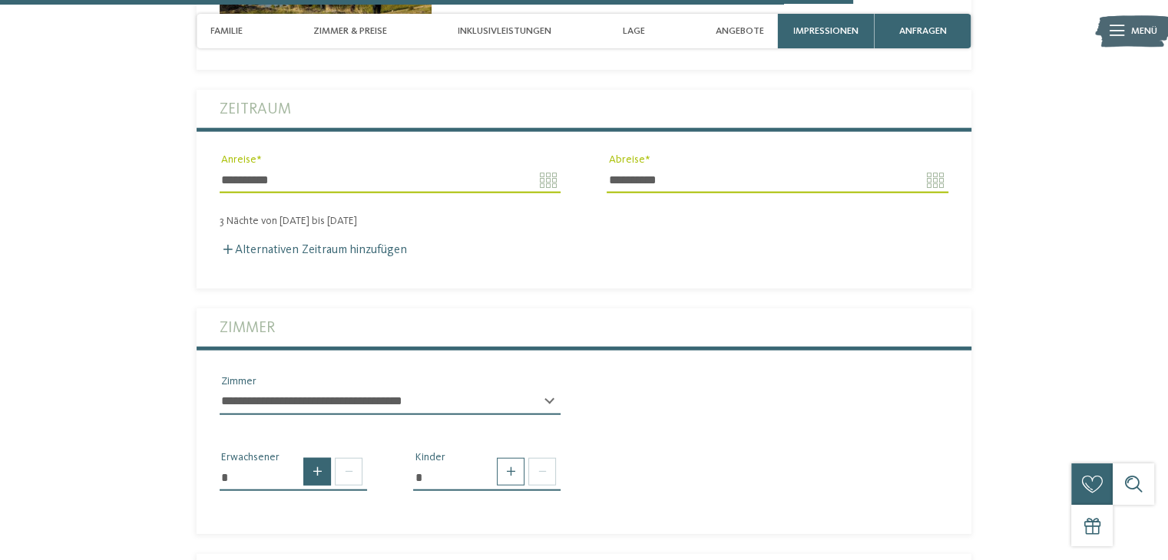
type input "*"
click at [518, 458] on span at bounding box center [511, 472] width 28 height 28
type input "*"
click at [535, 519] on select "* * * * * * * * * * * ** ** ** ** ** ** ** **" at bounding box center [486, 532] width 147 height 26
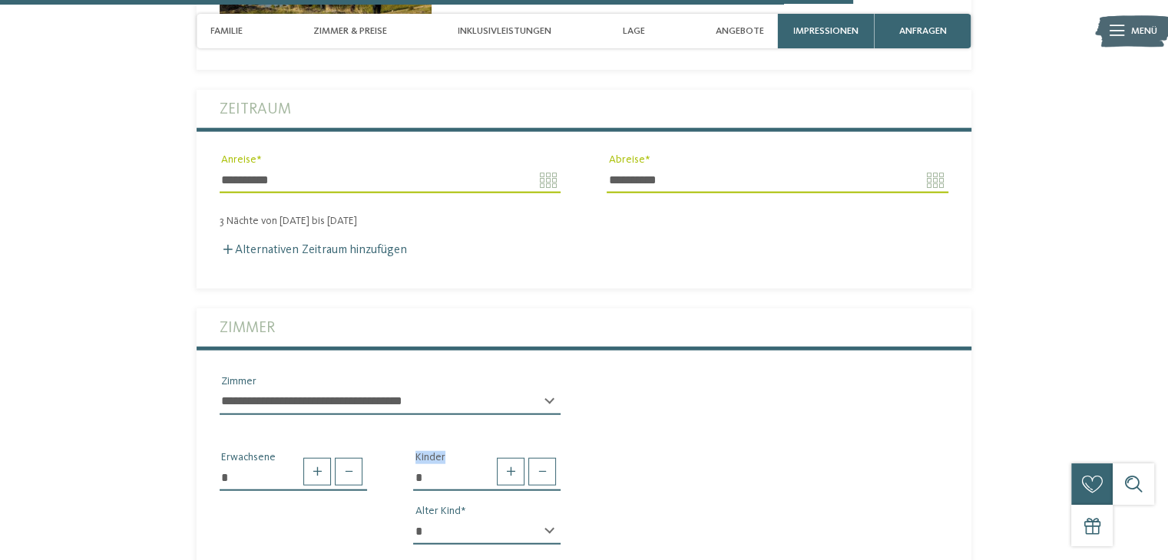
select select "*"
click at [413, 519] on select "* * * * * * * * * * * ** ** ** ** ** ** ** **" at bounding box center [486, 532] width 147 height 26
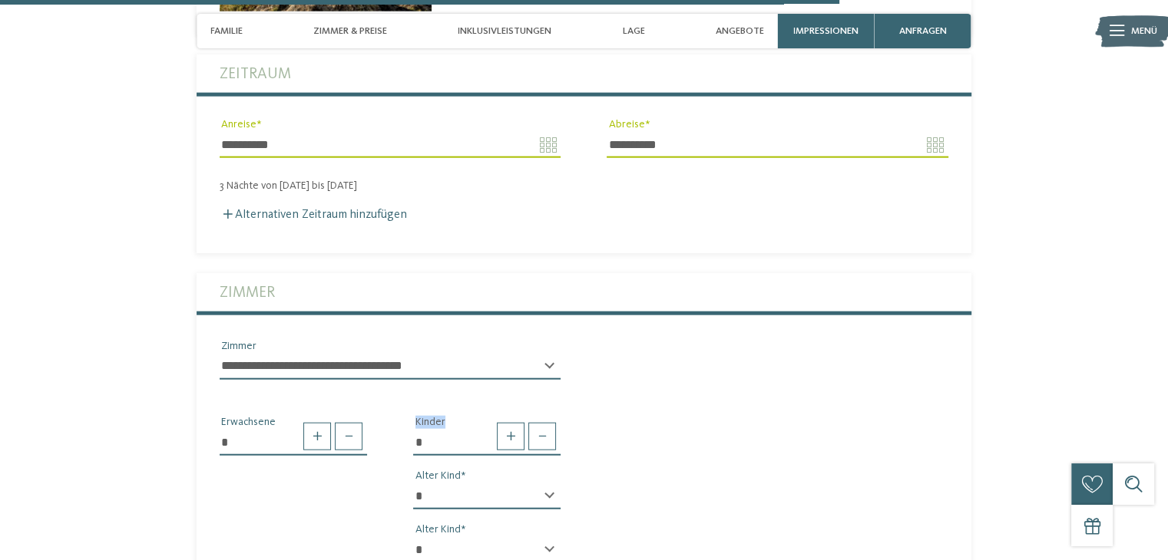
scroll to position [3825, 0]
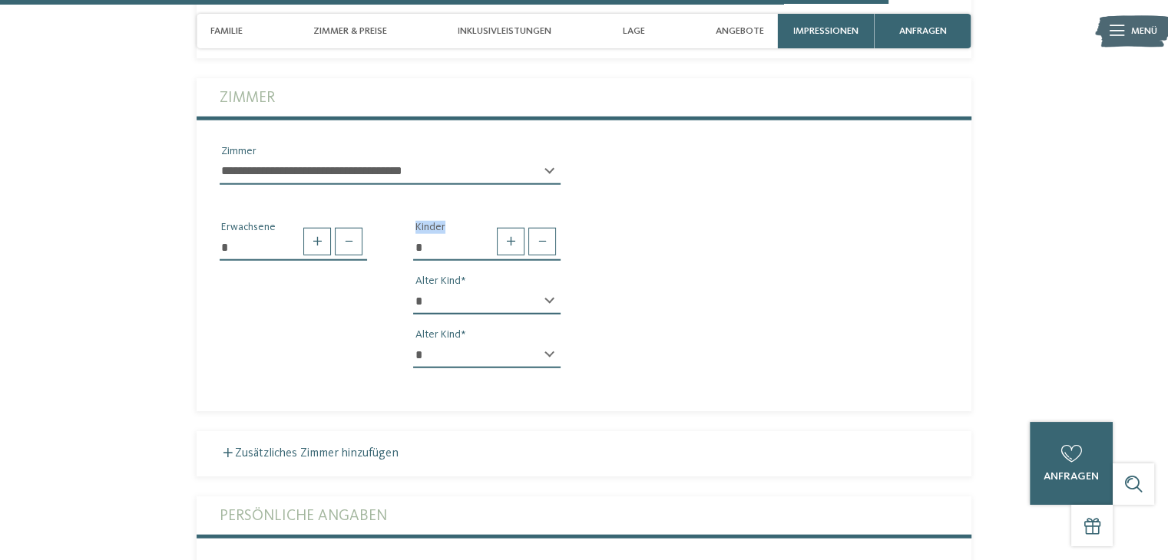
click at [491, 342] on select "* * * * * * * * * * * ** ** ** ** ** ** ** **" at bounding box center [486, 355] width 147 height 26
click at [507, 342] on select "* * * * * * * * * * * ** ** ** ** ** ** ** **" at bounding box center [486, 355] width 147 height 26
select select "*"
click at [413, 342] on select "* * * * * * * * * * * ** ** ** ** ** ** ** **" at bounding box center [486, 355] width 147 height 26
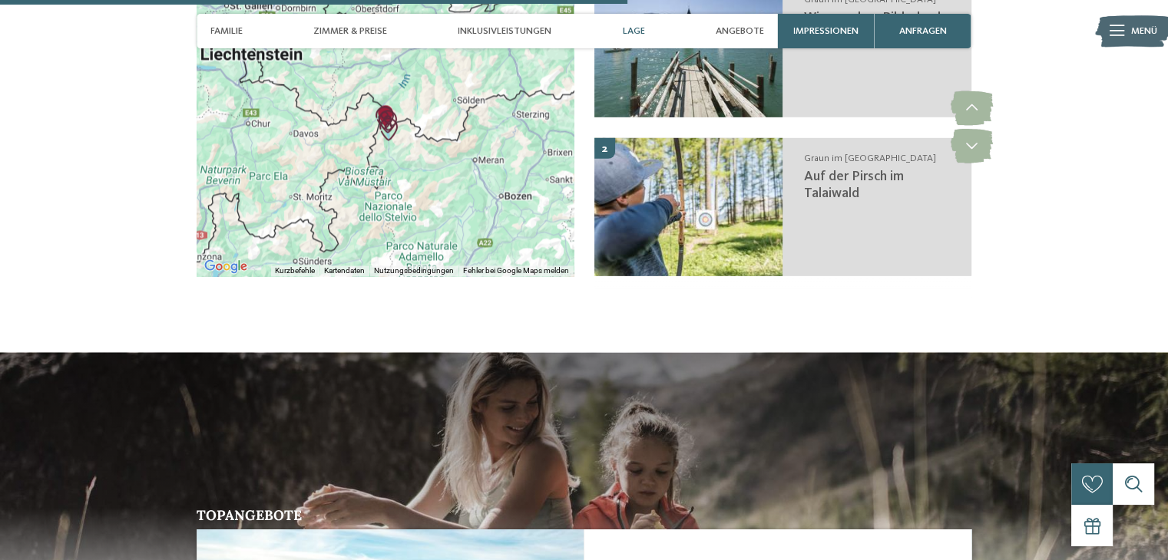
scroll to position [2520, 0]
